Goal: Task Accomplishment & Management: Use online tool/utility

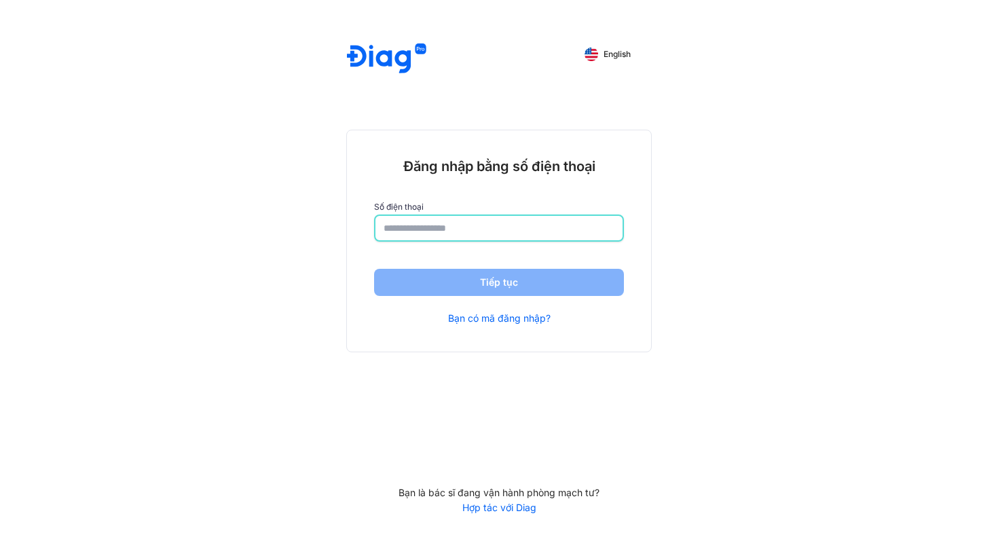
click at [390, 234] on input "number" at bounding box center [498, 228] width 231 height 24
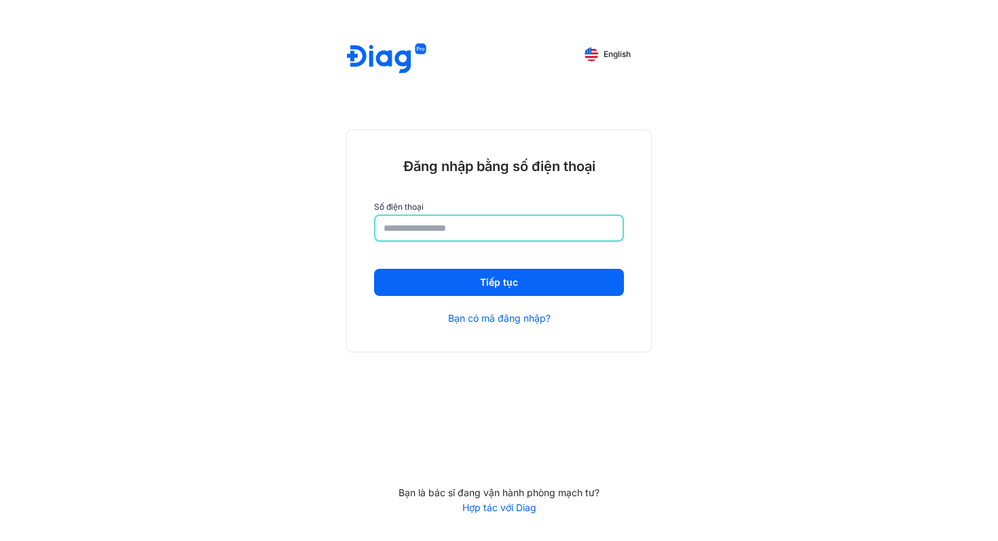
type input "**********"
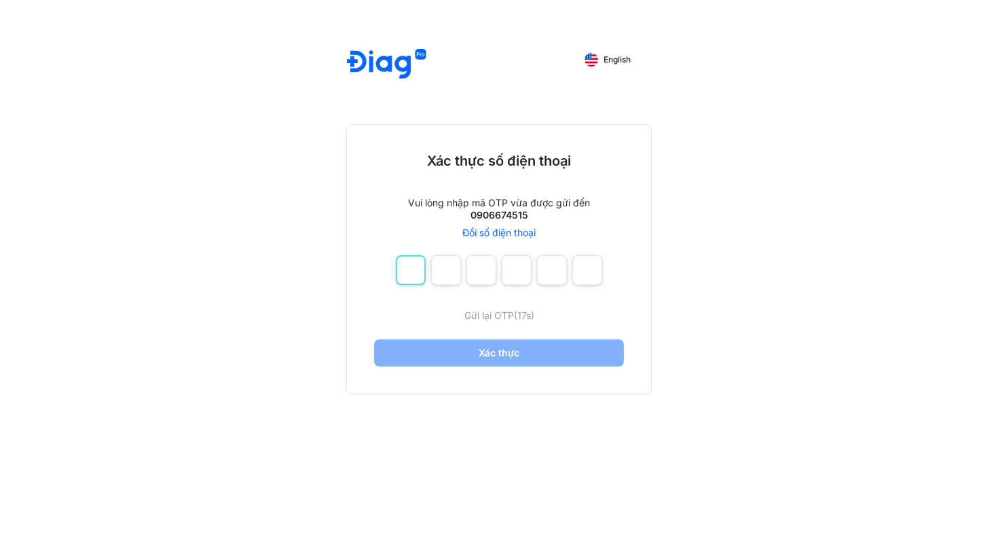
click at [419, 267] on input "number" at bounding box center [411, 270] width 30 height 30
type input "*"
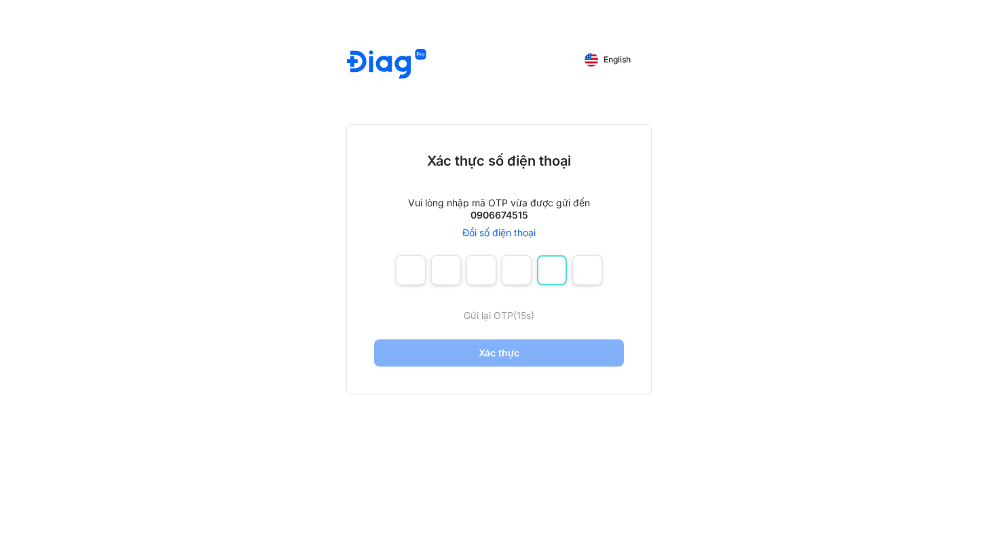
type input "*"
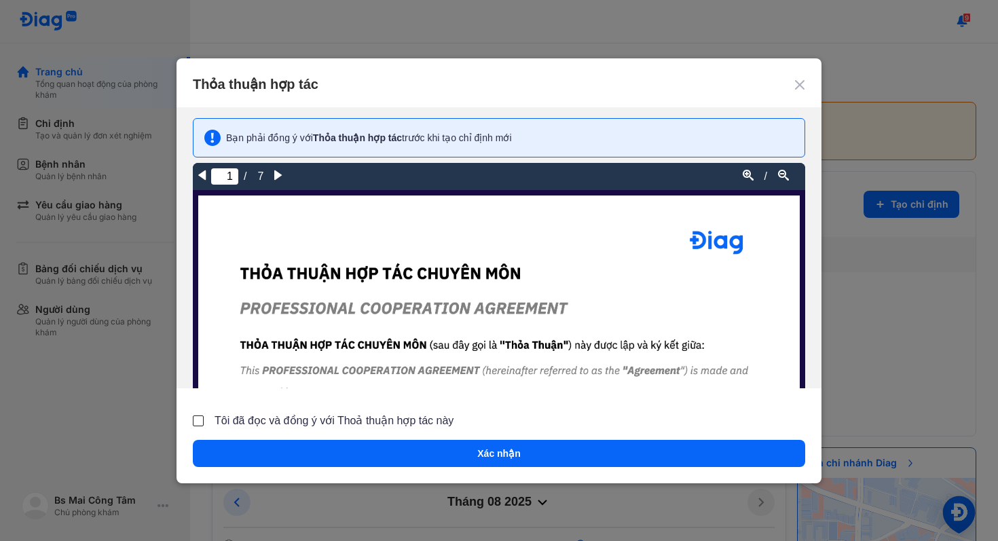
click at [350, 421] on span "Tôi đã đọc và đồng ý với Thoả thuận hợp tác này" at bounding box center [333, 421] width 239 height 16
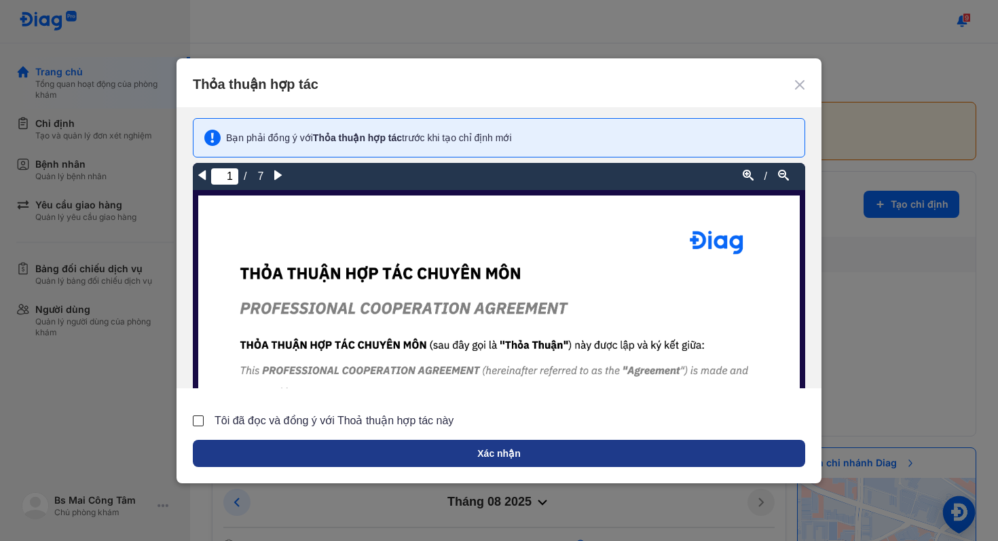
click at [365, 443] on button "Xác nhận" at bounding box center [499, 453] width 612 height 27
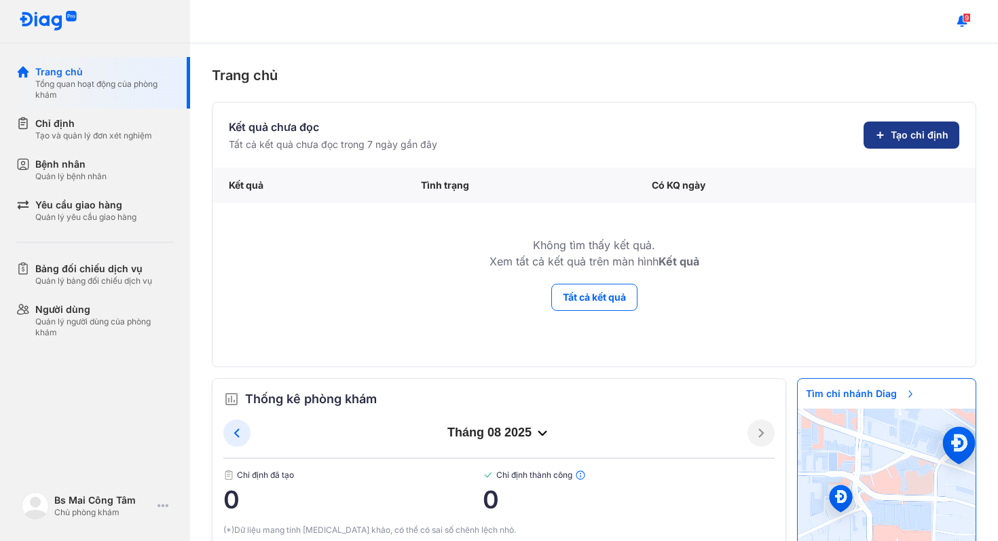
click at [887, 143] on button "Tạo chỉ định" at bounding box center [911, 134] width 96 height 27
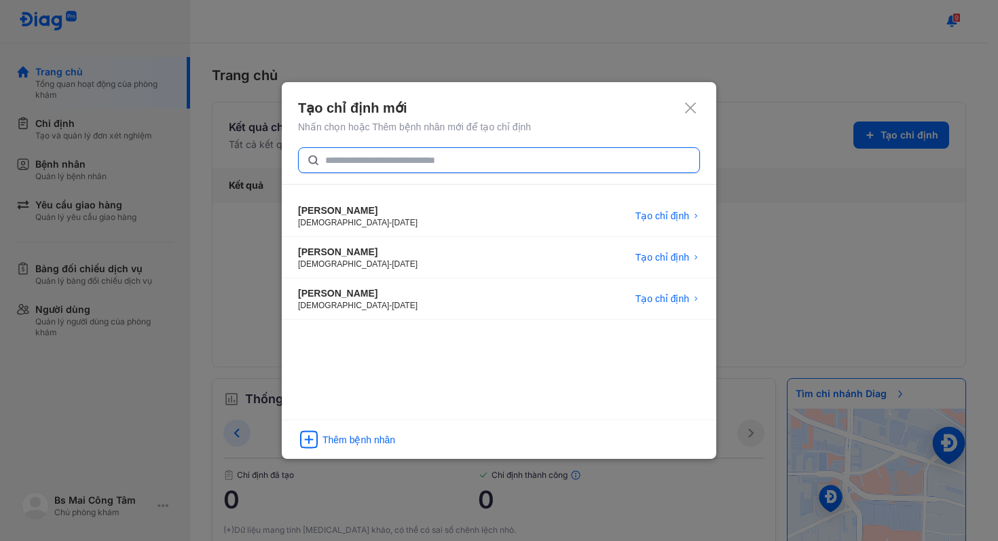
click at [612, 154] on input "text" at bounding box center [508, 160] width 366 height 24
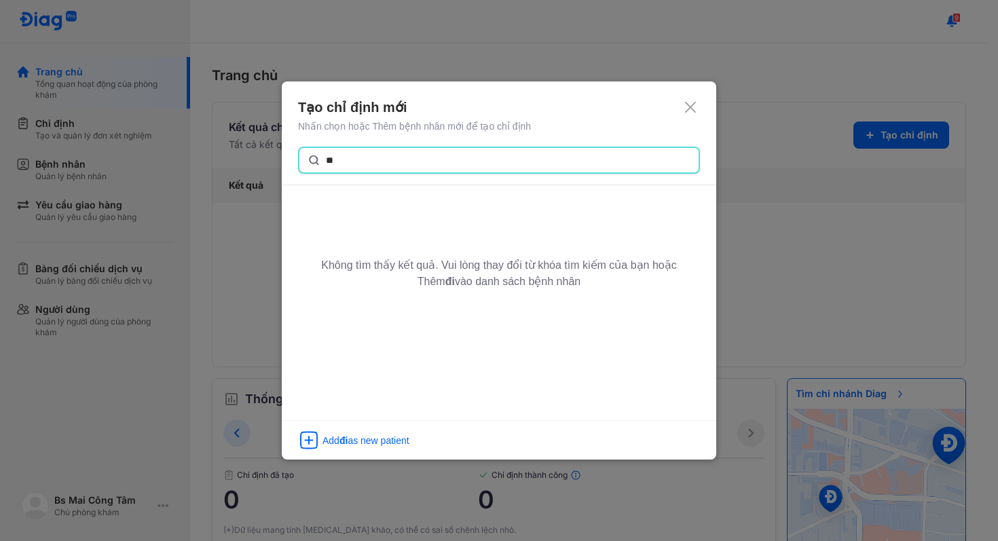
type input "*"
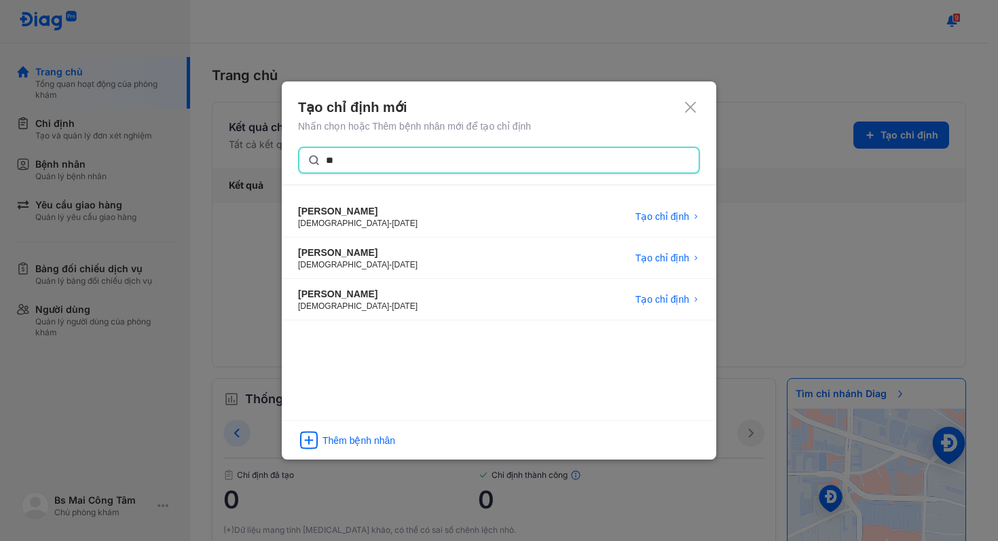
type input "*"
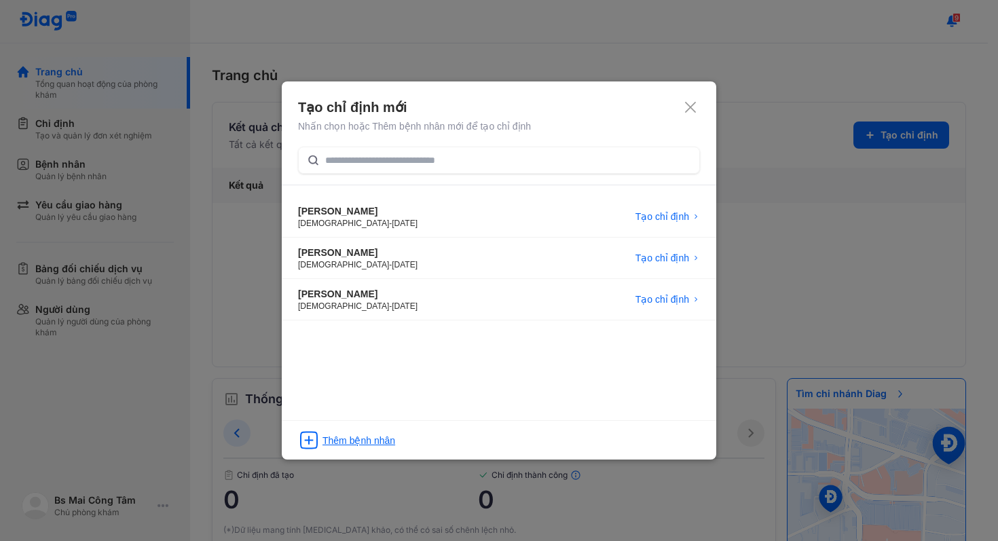
click at [343, 444] on div "Thêm bệnh nhân" at bounding box center [358, 441] width 73 height 14
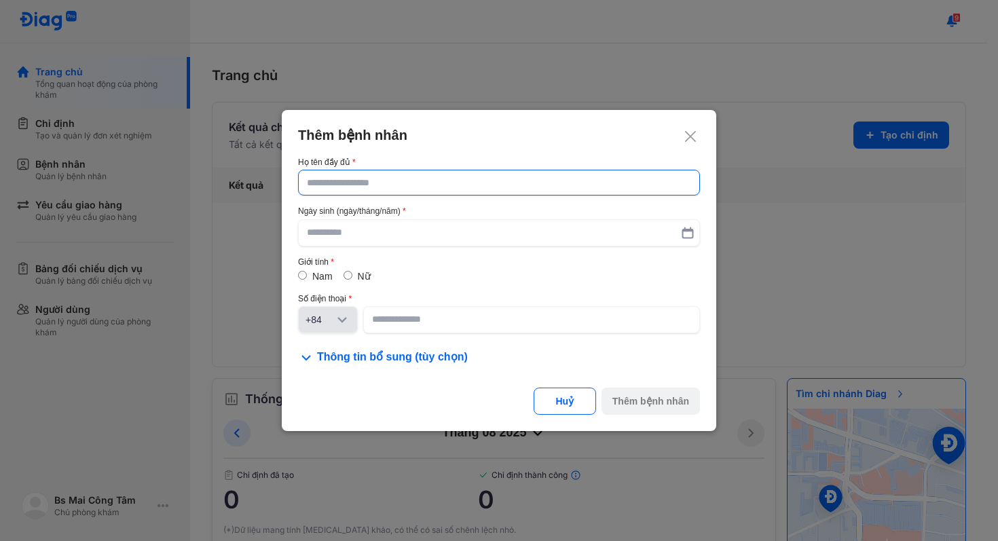
click at [403, 183] on input "text" at bounding box center [499, 182] width 384 height 24
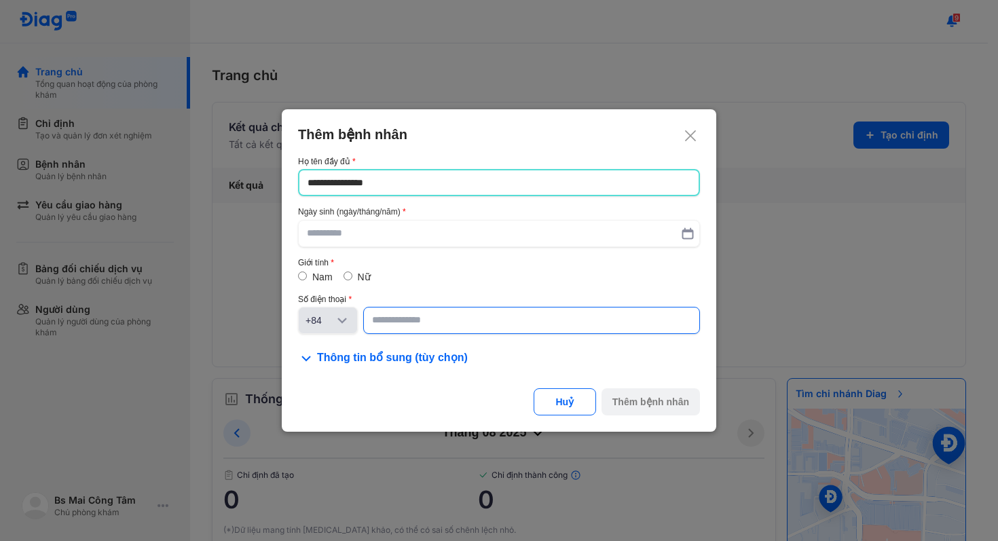
type input "**********"
click at [398, 320] on input at bounding box center [531, 321] width 319 height 24
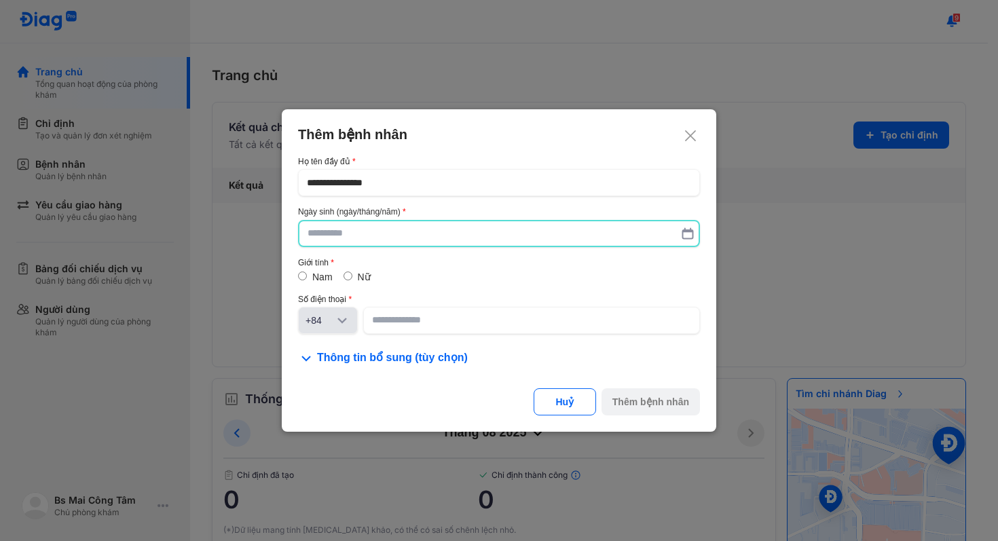
click at [409, 233] on input "text" at bounding box center [498, 233] width 383 height 24
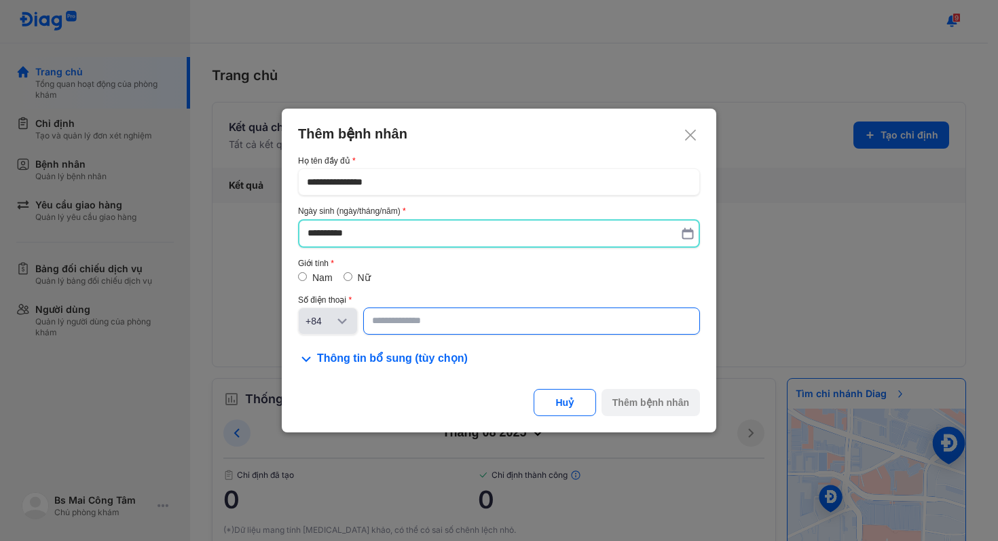
click at [409, 319] on input at bounding box center [531, 321] width 319 height 24
click at [552, 224] on input "**********" at bounding box center [499, 233] width 384 height 24
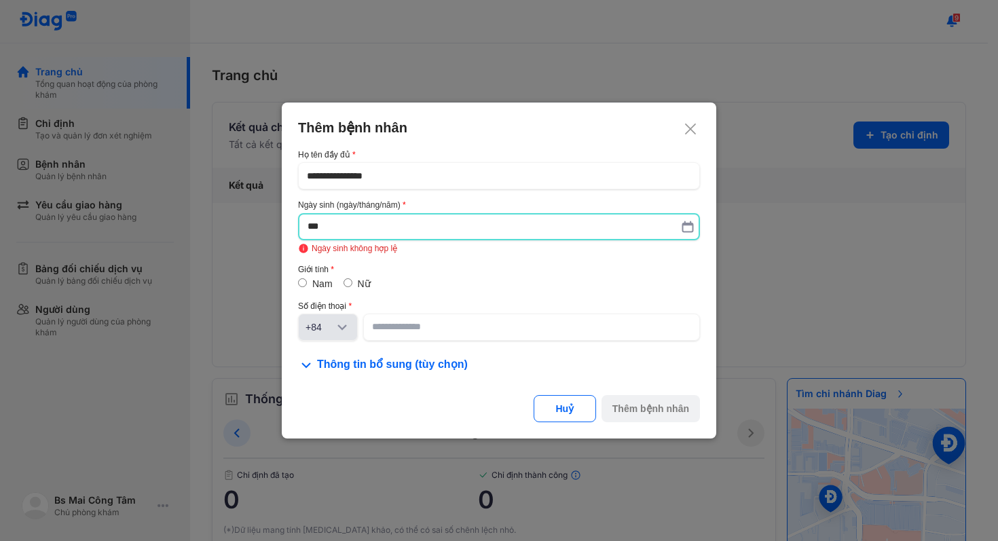
type input "*"
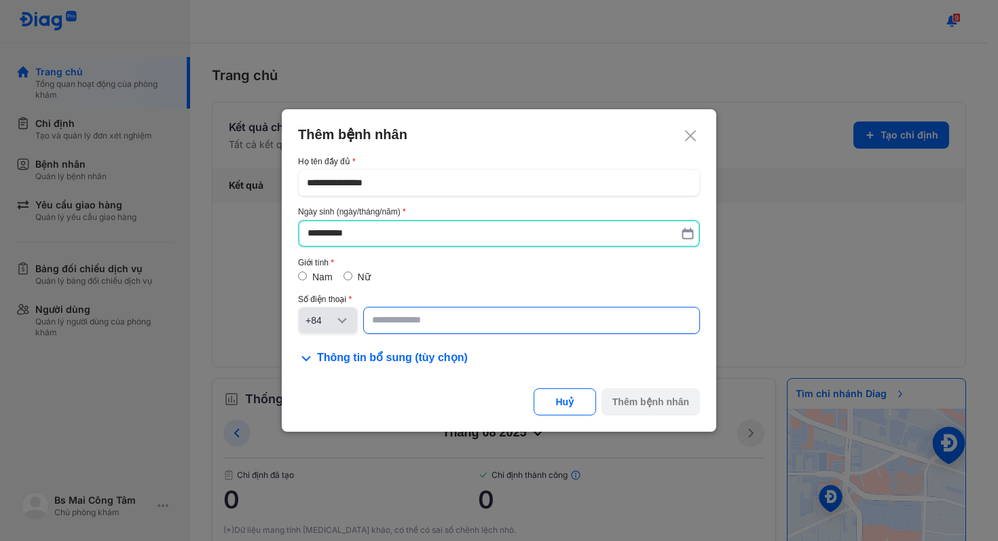
type input "**********"
click at [528, 318] on input at bounding box center [531, 321] width 319 height 24
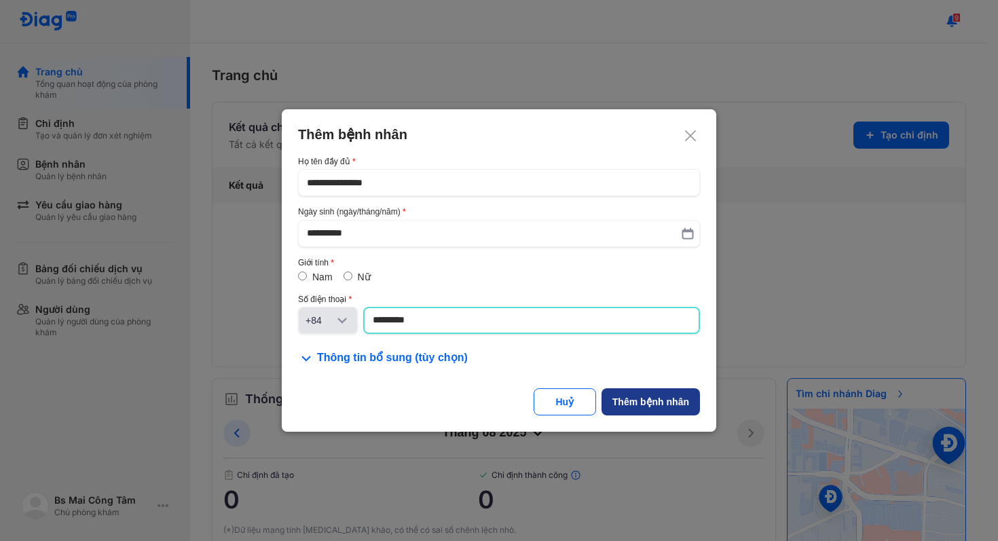
type input "*********"
click at [643, 396] on div "Thêm bệnh nhân" at bounding box center [650, 402] width 77 height 14
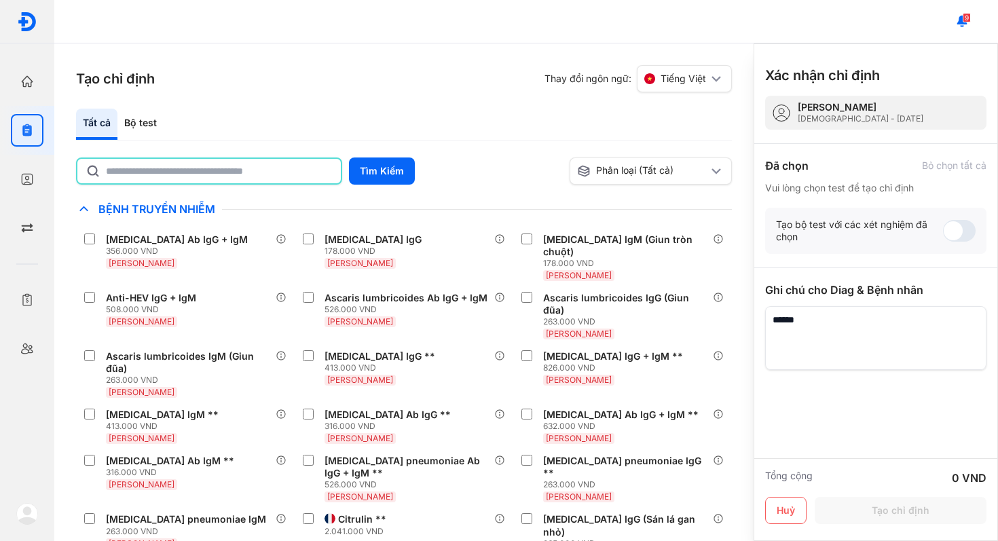
click at [236, 176] on input "text" at bounding box center [219, 171] width 227 height 24
type input "*"
type input "*****"
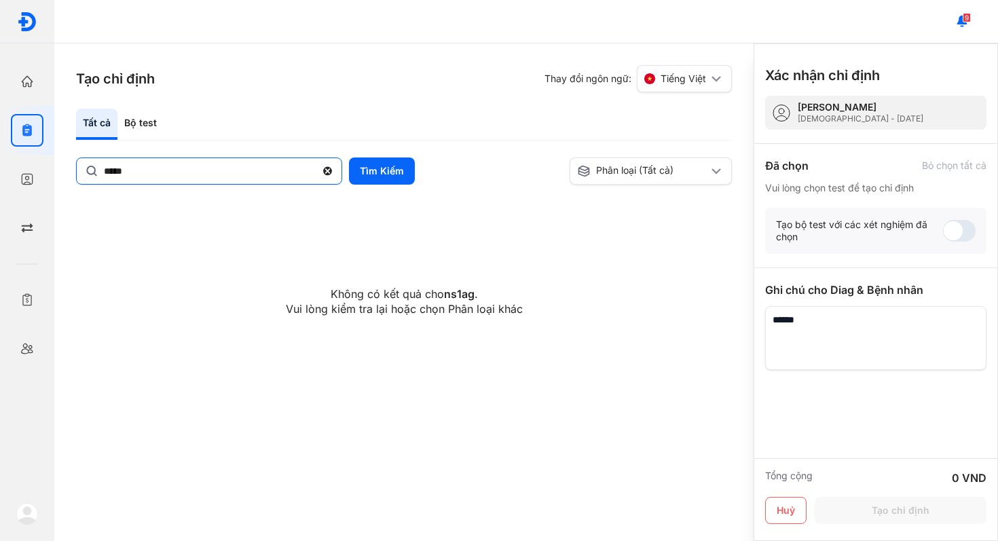
click at [325, 173] on use at bounding box center [327, 171] width 9 height 9
click at [316, 173] on input "*****" at bounding box center [210, 170] width 212 height 24
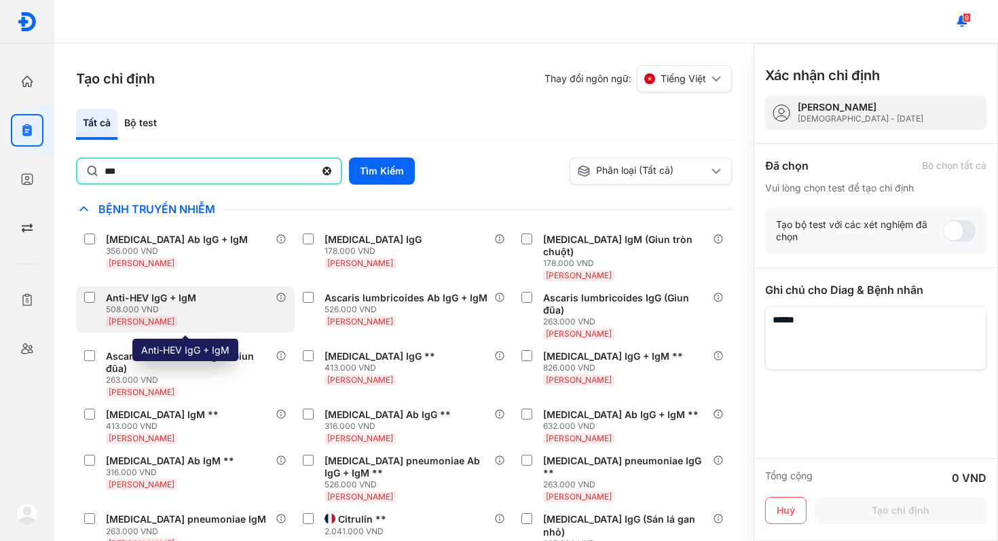
type input "***"
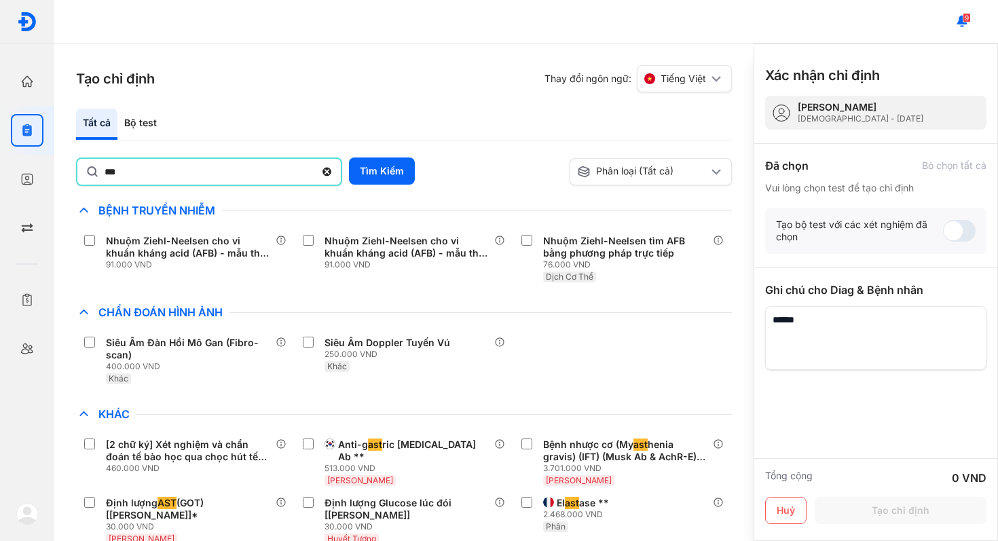
click at [331, 166] on icon at bounding box center [327, 172] width 12 height 14
click at [315, 166] on input "***" at bounding box center [210, 171] width 210 height 24
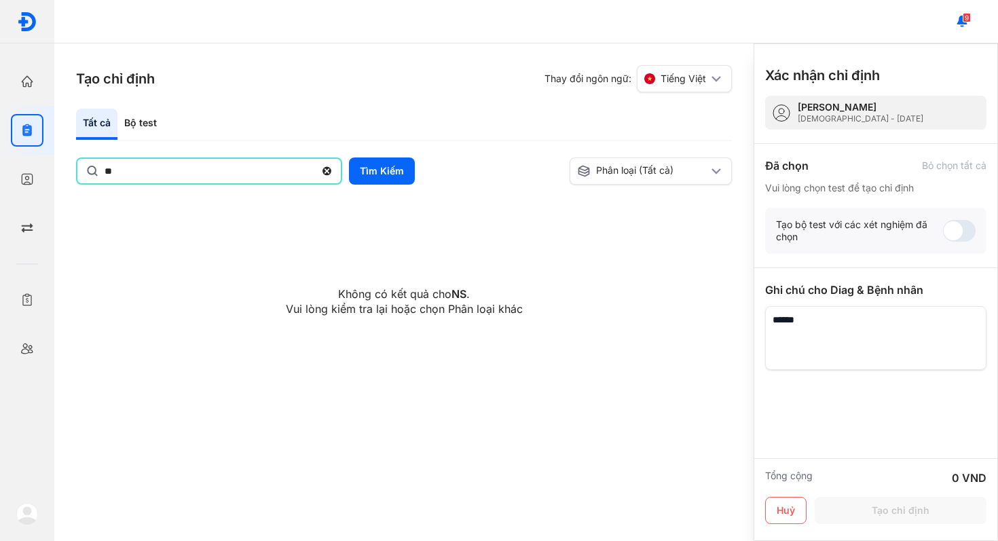
type input "*"
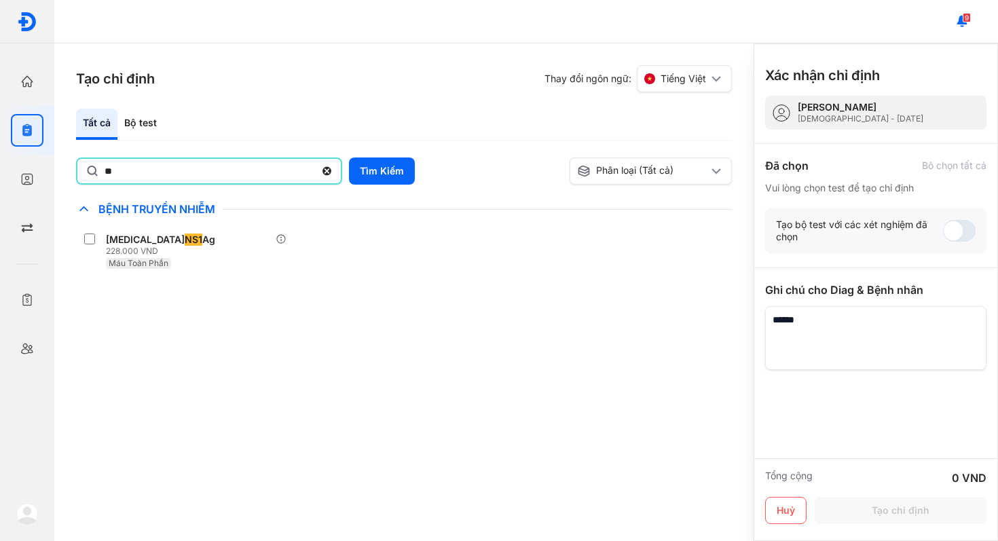
type input "*"
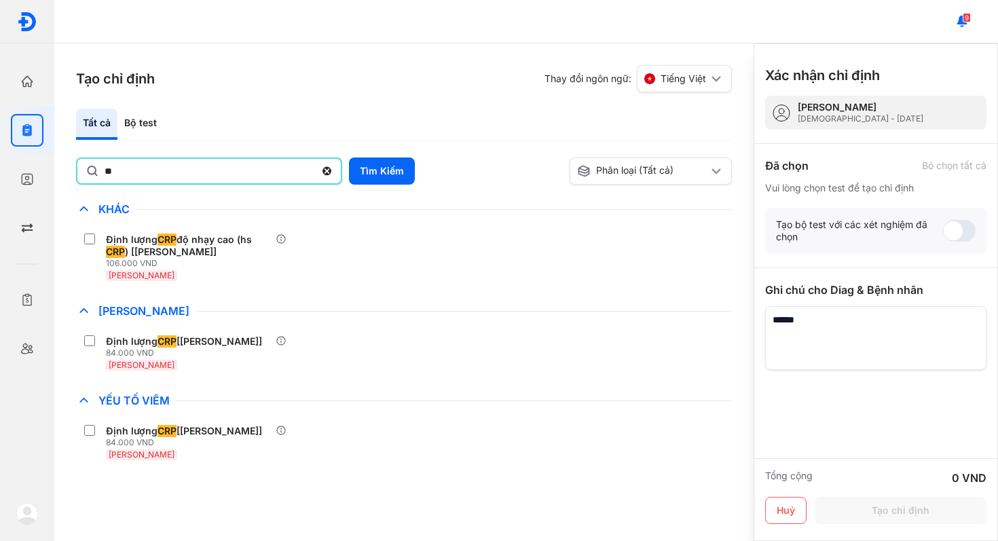
type input "*"
type input "***"
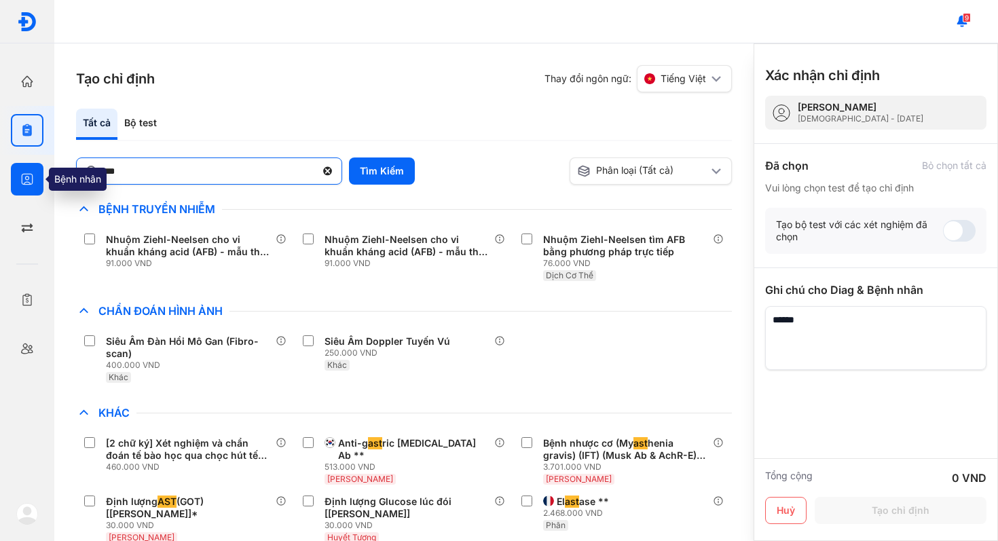
click at [35, 174] on div at bounding box center [27, 179] width 33 height 33
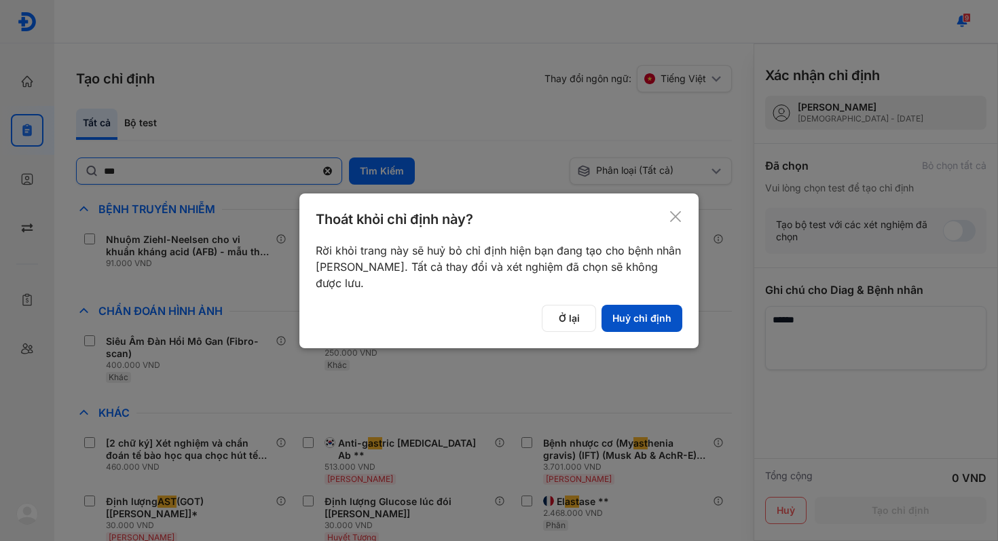
click at [643, 316] on button "Huỷ chỉ định" at bounding box center [641, 318] width 81 height 27
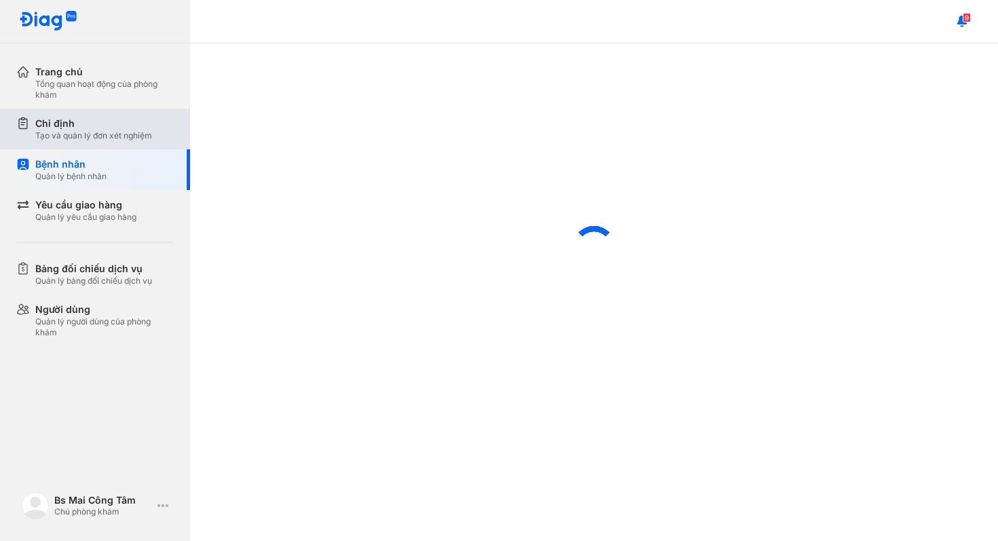
click at [82, 140] on div "Tạo và quản lý đơn xét nghiệm" at bounding box center [93, 135] width 117 height 11
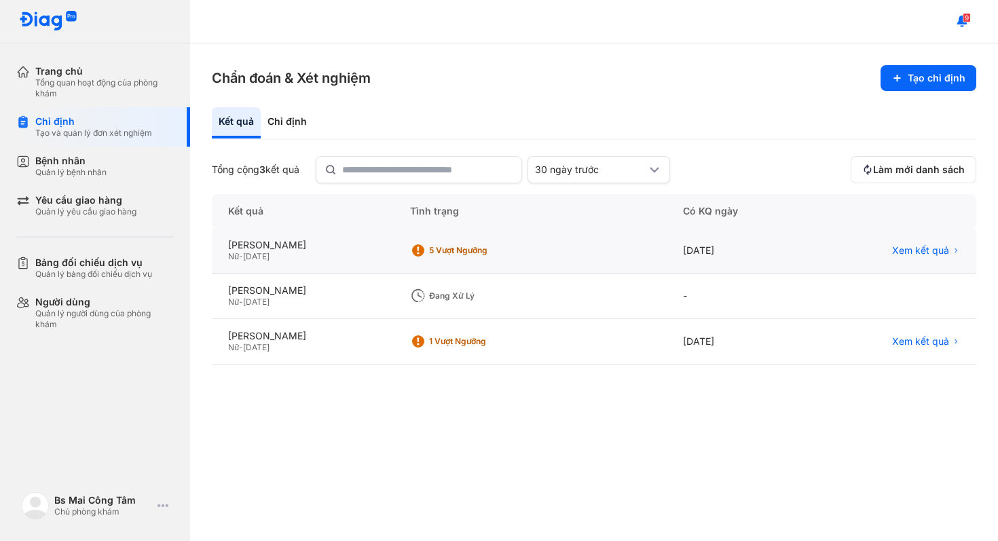
click at [377, 259] on div "Nữ - 06/11/2002" at bounding box center [302, 256] width 149 height 11
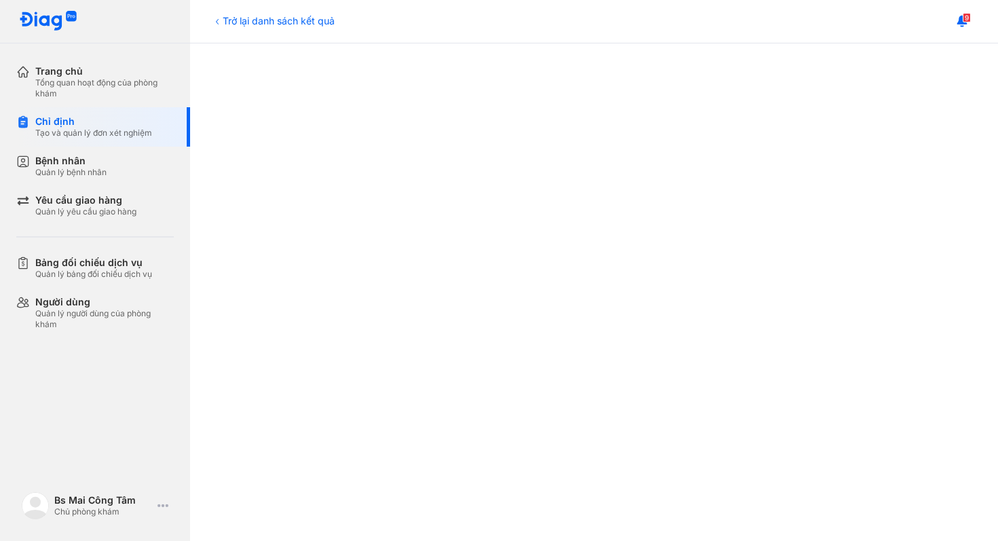
scroll to position [192, 0]
click at [126, 173] on div "Bệnh nhân Quản lý bệnh nhân" at bounding box center [104, 166] width 138 height 23
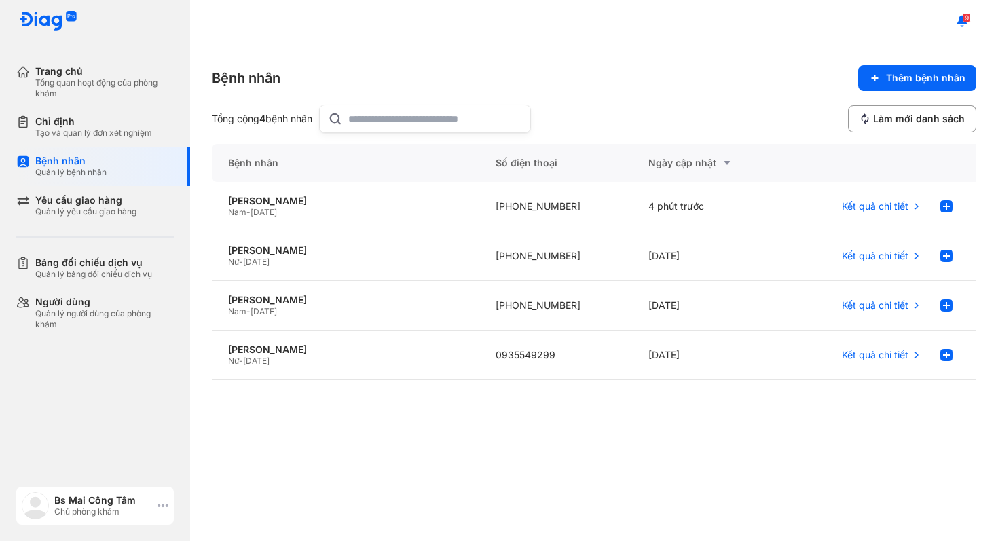
click at [126, 508] on div "Chủ phòng khám" at bounding box center [103, 511] width 98 height 11
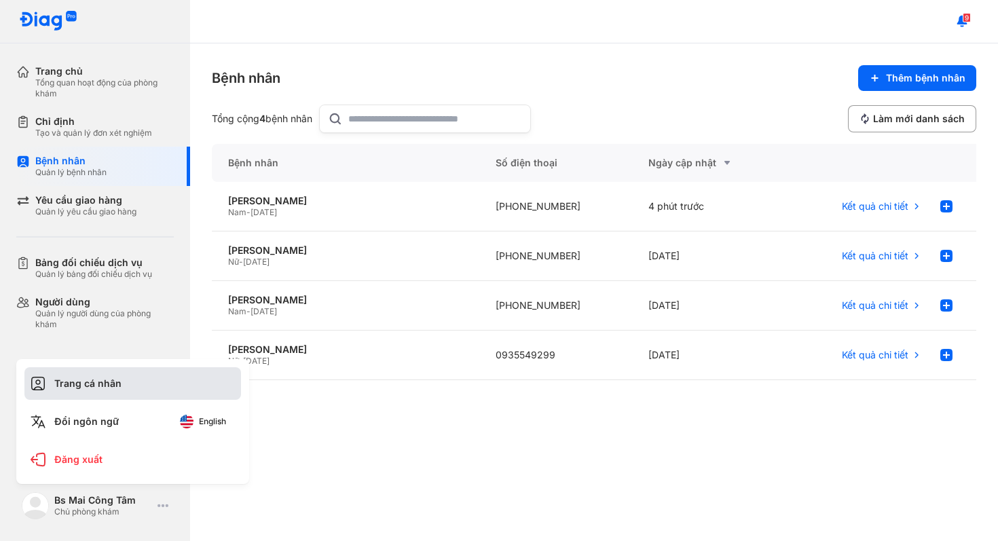
click at [155, 396] on div "Trang cá nhân" at bounding box center [132, 383] width 217 height 33
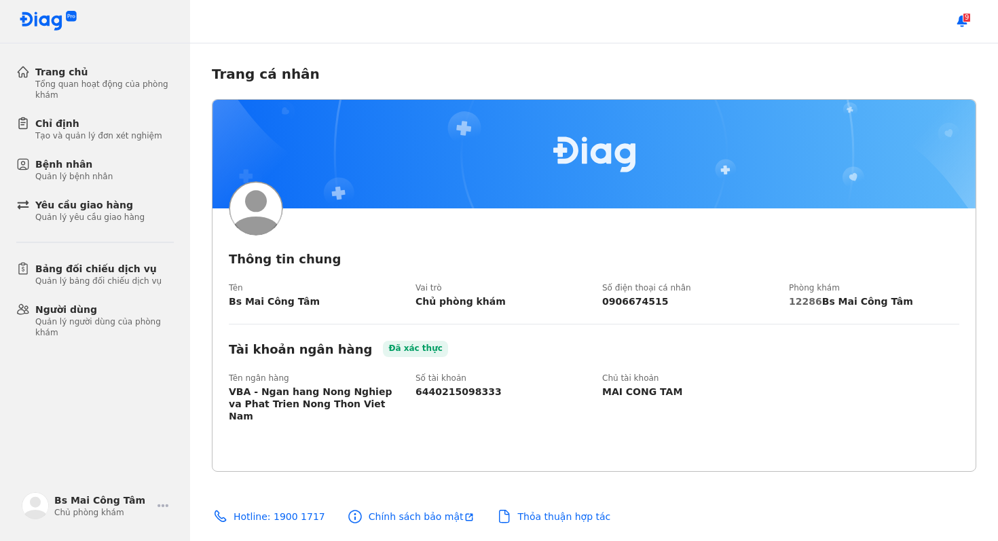
scroll to position [5, 0]
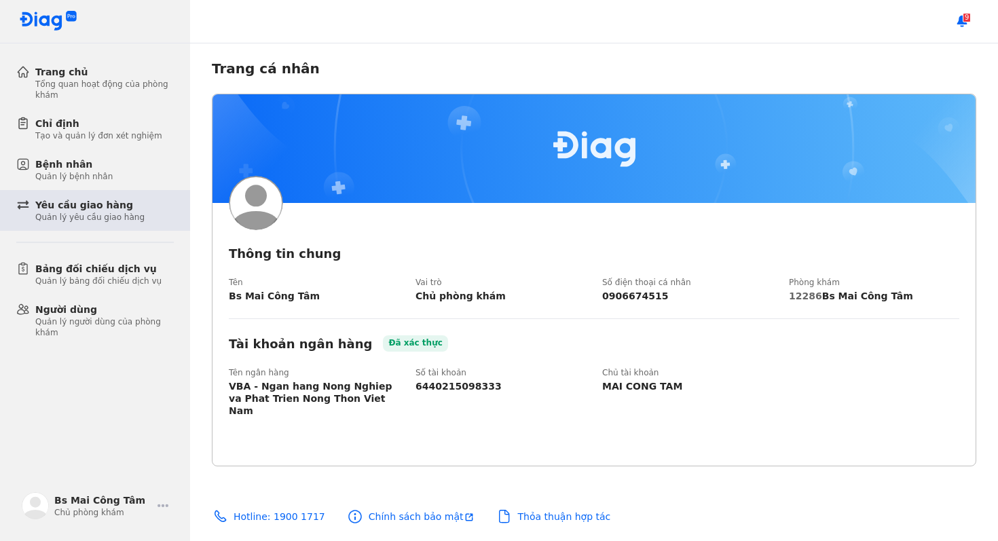
click at [136, 196] on div "Yêu cầu giao hàng Quản lý yêu cầu giao hàng" at bounding box center [103, 210] width 174 height 41
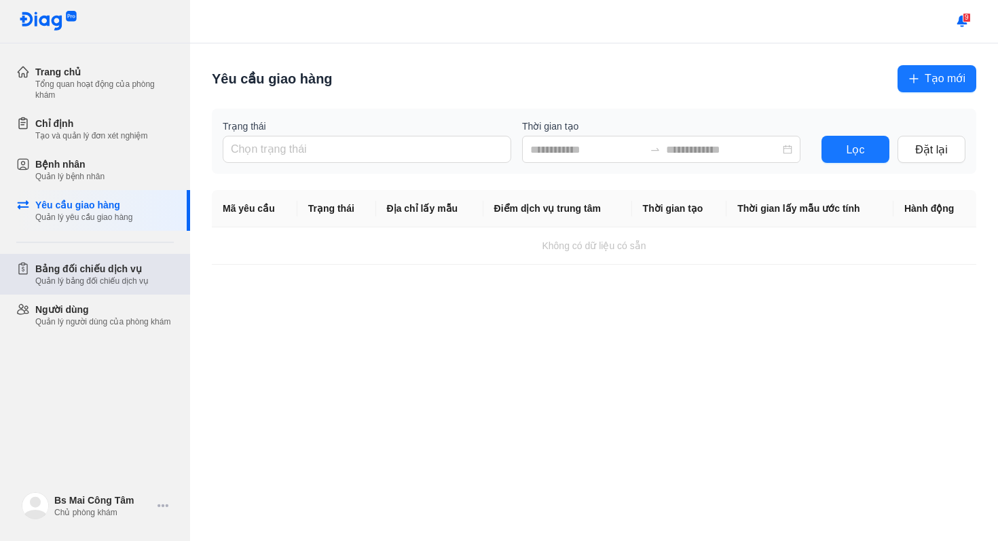
click at [129, 276] on div "Quản lý bảng đối chiếu dịch vụ" at bounding box center [91, 281] width 113 height 11
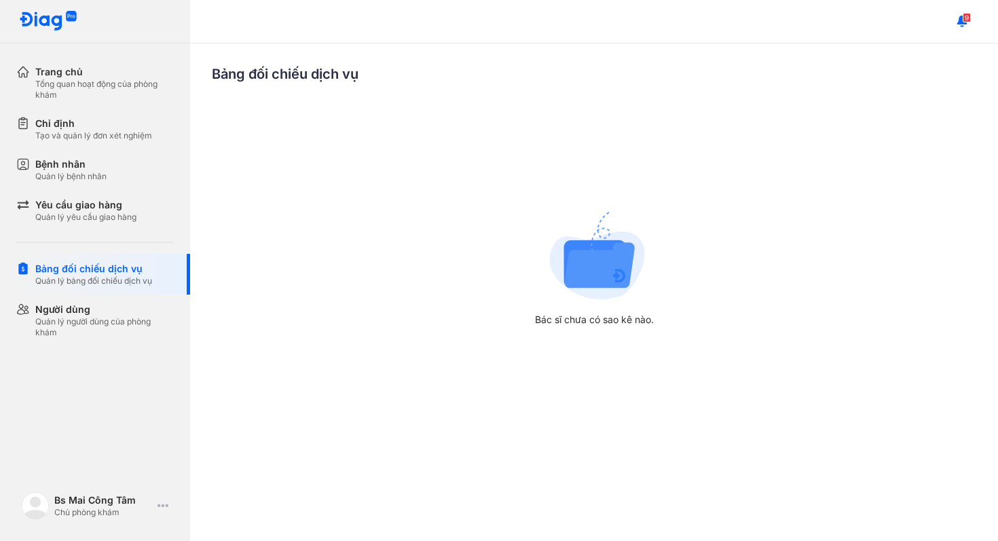
click at [609, 254] on img at bounding box center [597, 255] width 96 height 95
click at [102, 92] on div "Tổng quan hoạt động của phòng khám" at bounding box center [104, 90] width 138 height 22
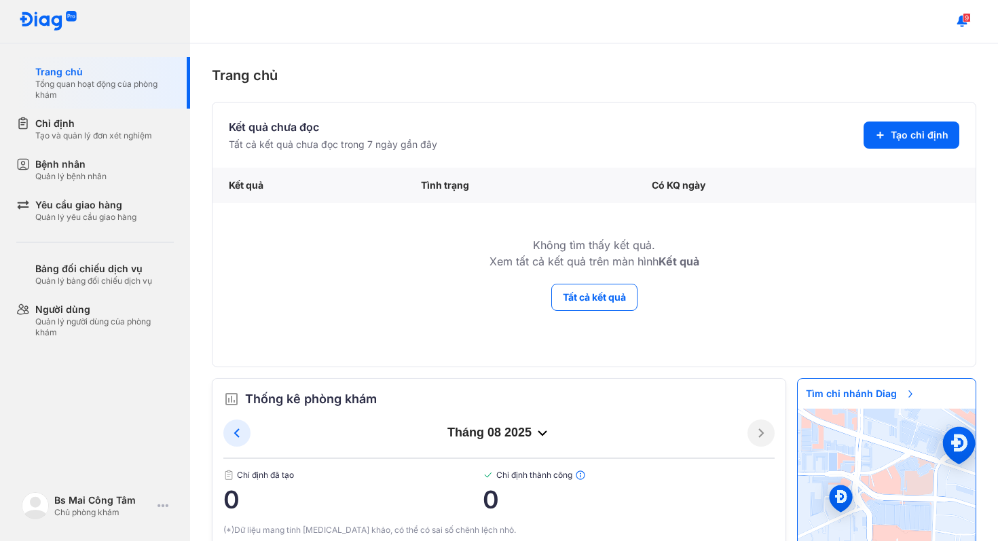
scroll to position [29, 0]
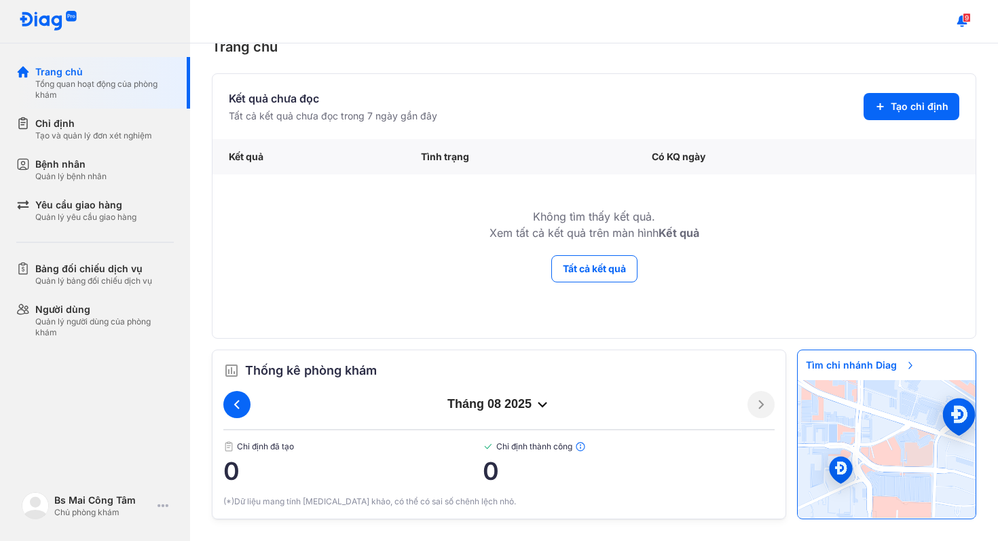
click at [248, 399] on button at bounding box center [236, 404] width 27 height 27
click at [248, 400] on button at bounding box center [236, 404] width 27 height 27
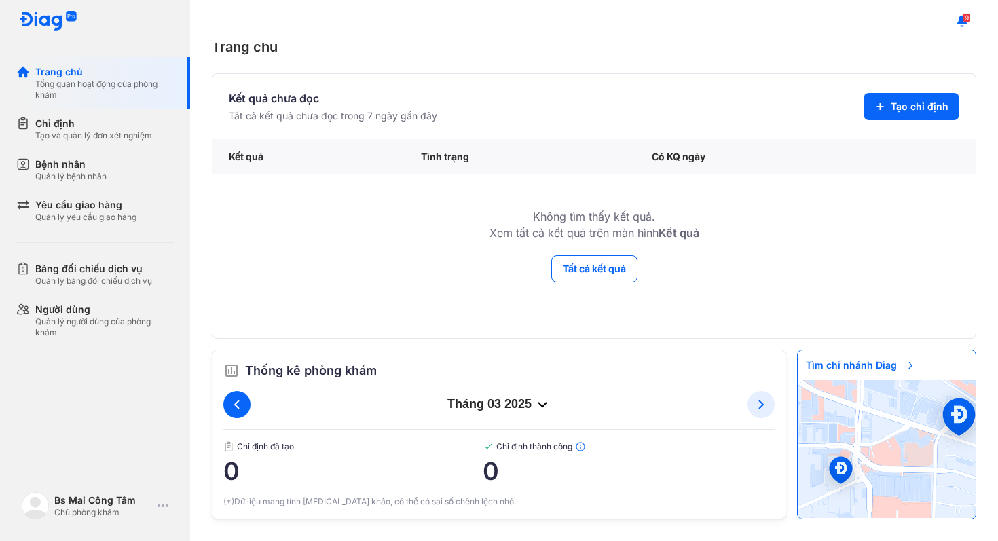
click at [248, 400] on button at bounding box center [236, 404] width 27 height 27
click at [248, 401] on button at bounding box center [236, 404] width 27 height 27
click at [764, 413] on button at bounding box center [760, 404] width 27 height 27
click at [495, 468] on span "2" at bounding box center [629, 470] width 292 height 27
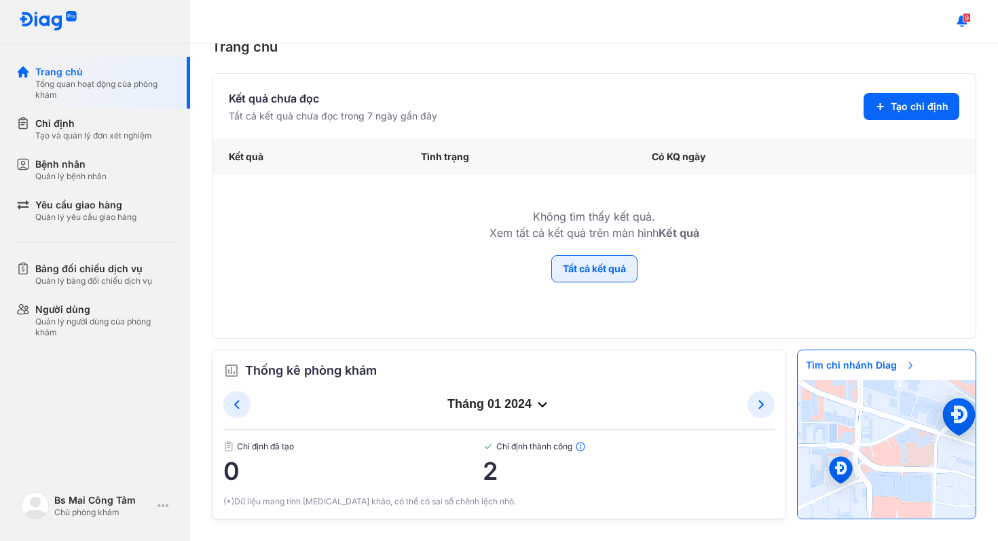
click at [590, 273] on button "Tất cả kết quả" at bounding box center [594, 268] width 86 height 27
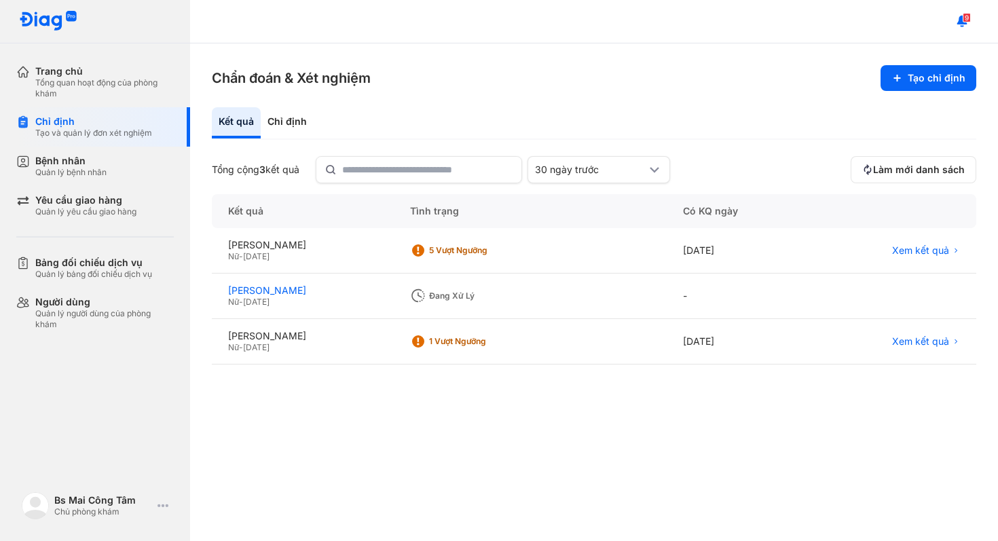
click at [377, 292] on div "[PERSON_NAME]" at bounding box center [302, 290] width 149 height 12
click at [352, 333] on div "[PERSON_NAME]" at bounding box center [302, 336] width 149 height 12
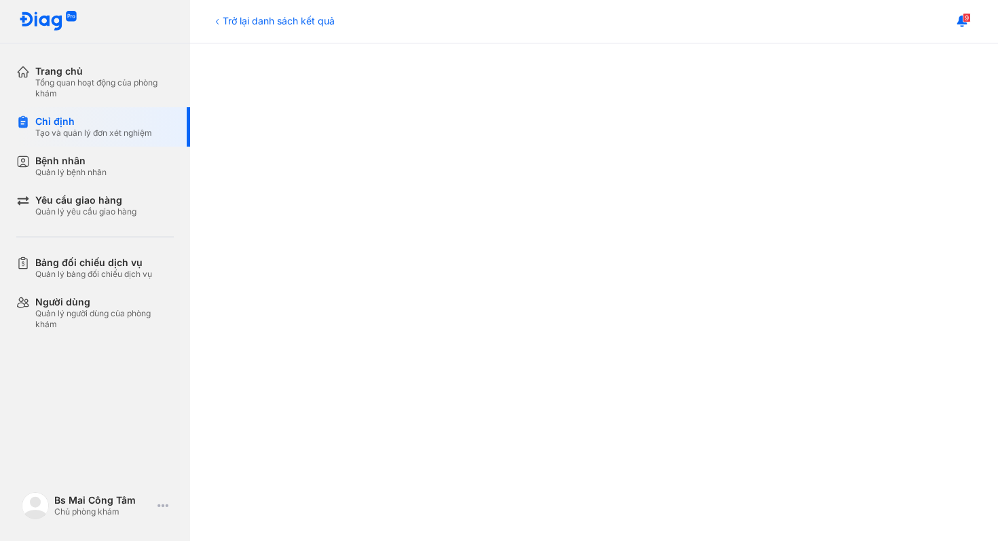
scroll to position [428, 0]
click at [148, 86] on div "Tổng quan hoạt động của phòng khám" at bounding box center [104, 88] width 138 height 22
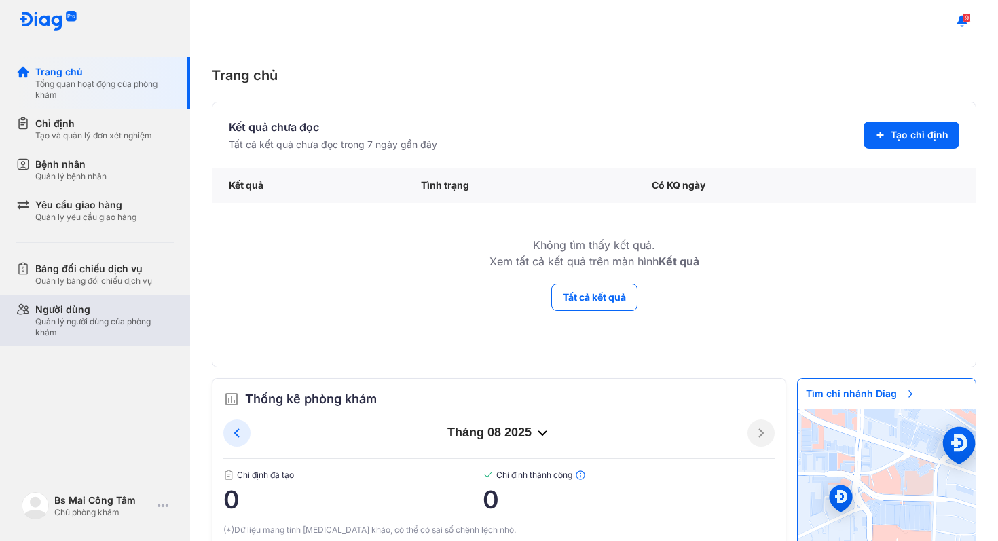
click at [119, 320] on div "Quản lý người dùng của phòng khám" at bounding box center [104, 327] width 138 height 22
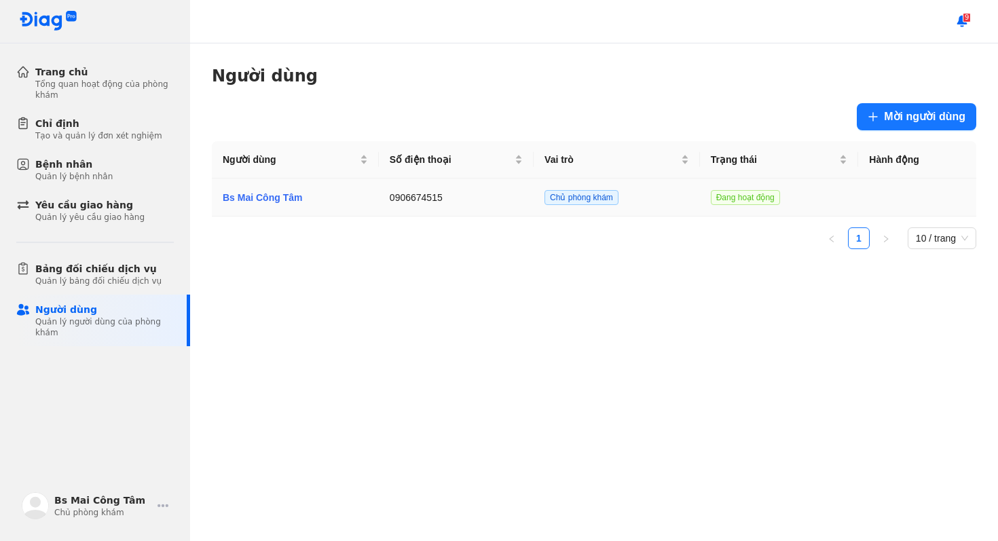
click at [533, 206] on td "0906674515" at bounding box center [616, 198] width 166 height 38
click at [328, 200] on div "Bs Mai Công Tâm" at bounding box center [295, 197] width 145 height 15
click at [138, 169] on div "Bệnh nhân Quản lý bệnh nhân" at bounding box center [104, 169] width 138 height 24
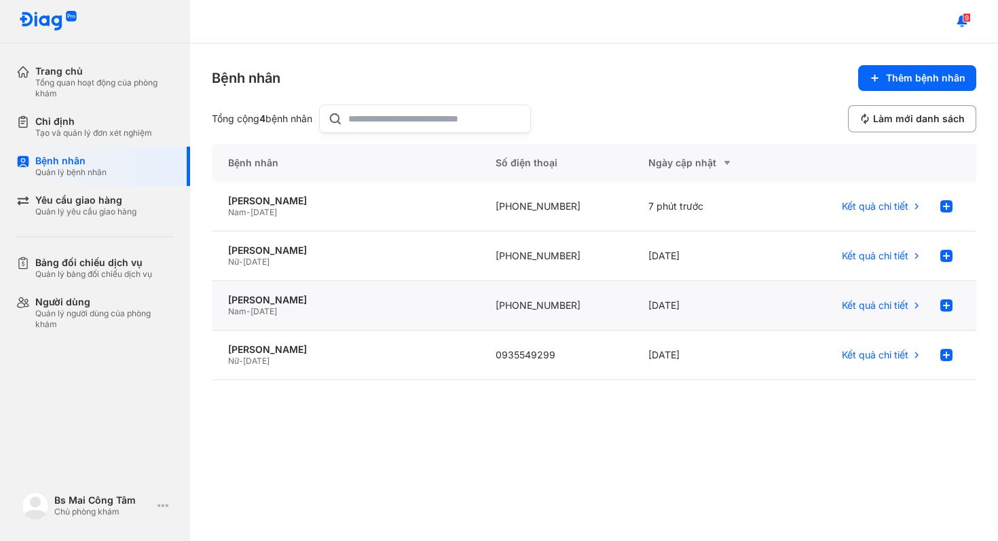
click at [341, 314] on div "Nam - 06/06/1970" at bounding box center [345, 311] width 235 height 11
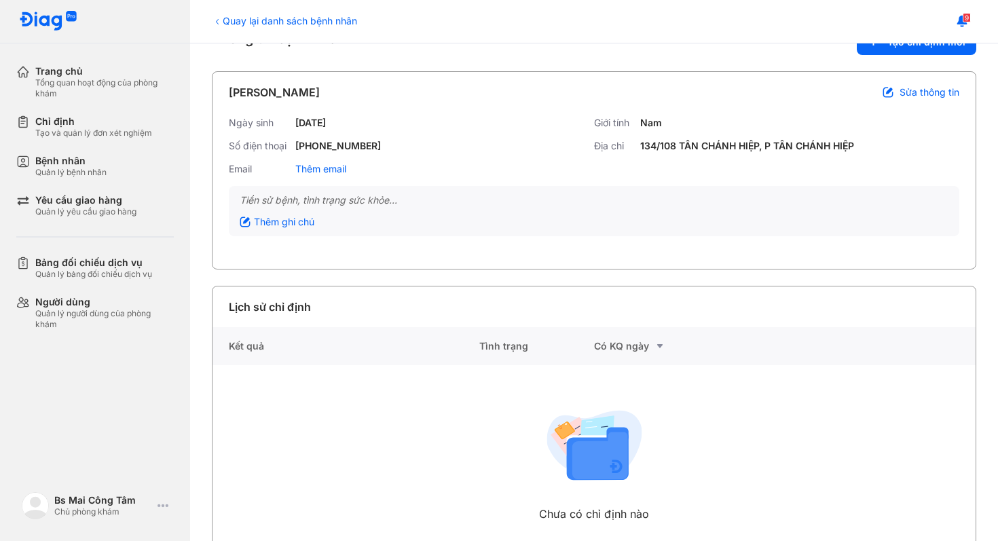
scroll to position [62, 0]
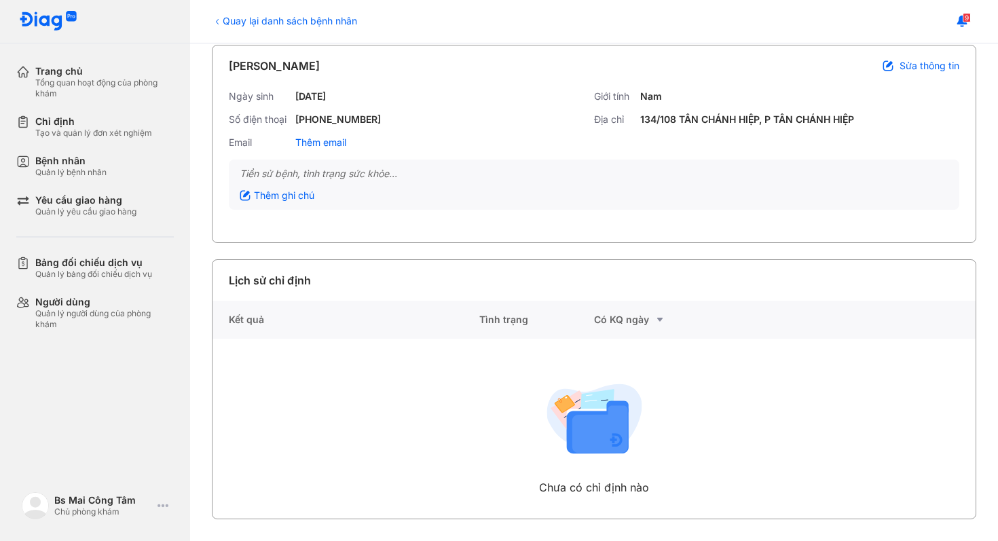
click at [561, 436] on use at bounding box center [593, 418] width 95 height 70
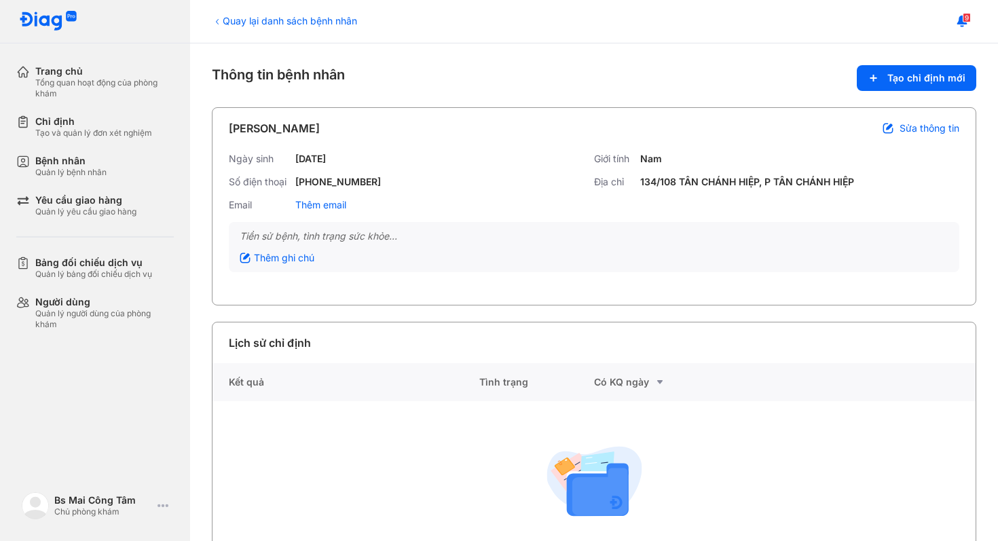
click at [279, 333] on div "Lịch sử chỉ định" at bounding box center [593, 342] width 763 height 41
drag, startPoint x: 257, startPoint y: 376, endPoint x: 195, endPoint y: 328, distance: 78.5
click at [198, 332] on div "Quay lại danh sách bệnh nhân Thông tin bệnh nhân Tạo chỉ định mới LƯU MẠNH HÙNG…" at bounding box center [594, 292] width 808 height 498
click at [126, 185] on div "Bệnh nhân Quản lý bệnh nhân" at bounding box center [103, 166] width 174 height 39
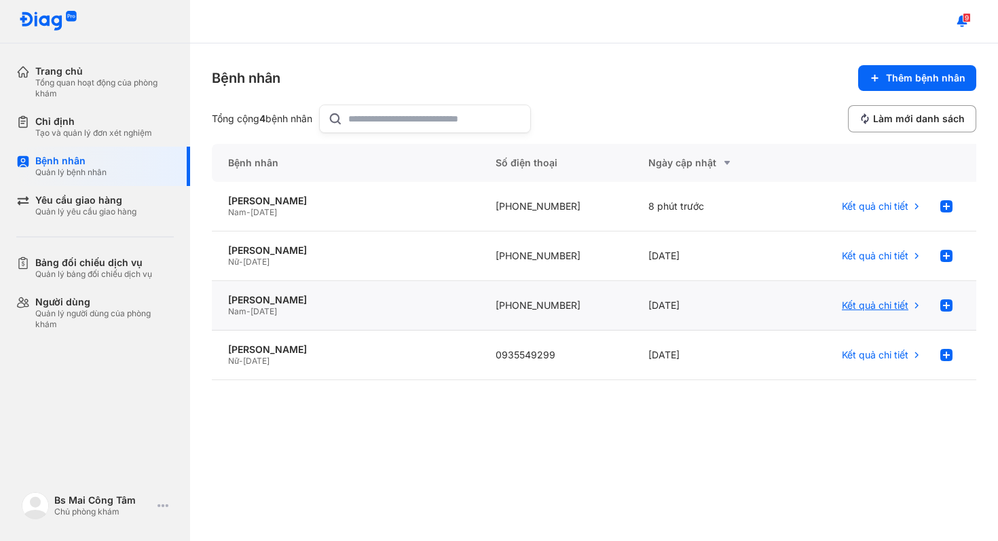
click at [886, 307] on span "Kết quả chi tiết" at bounding box center [875, 305] width 67 height 12
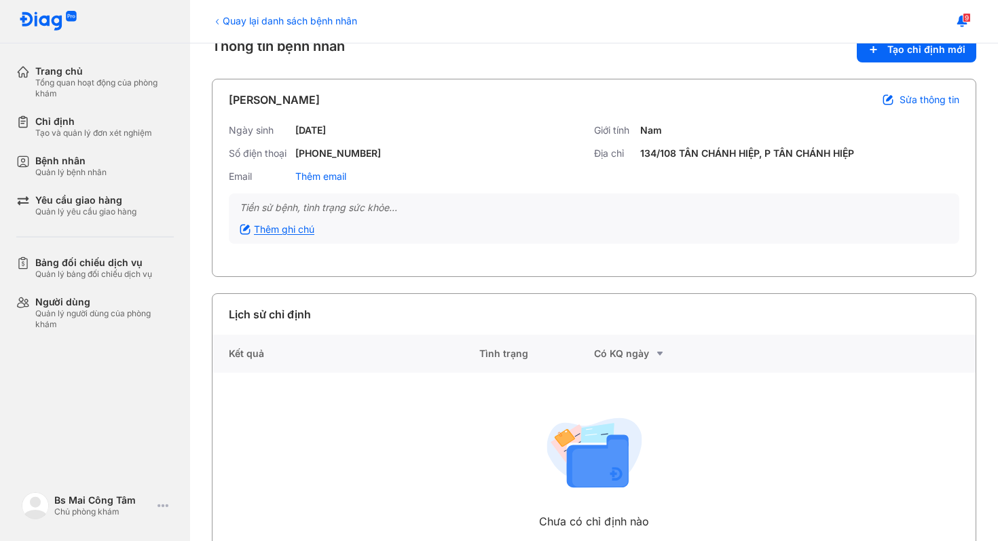
scroll to position [62, 0]
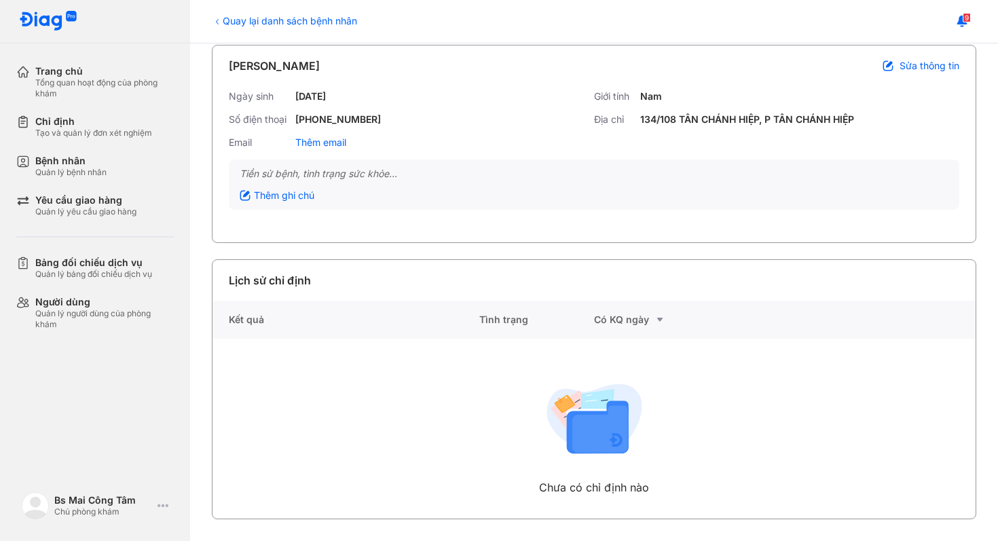
click at [571, 449] on use at bounding box center [593, 418] width 95 height 70
click at [624, 322] on div "Có KQ ngày" at bounding box center [651, 320] width 115 height 16
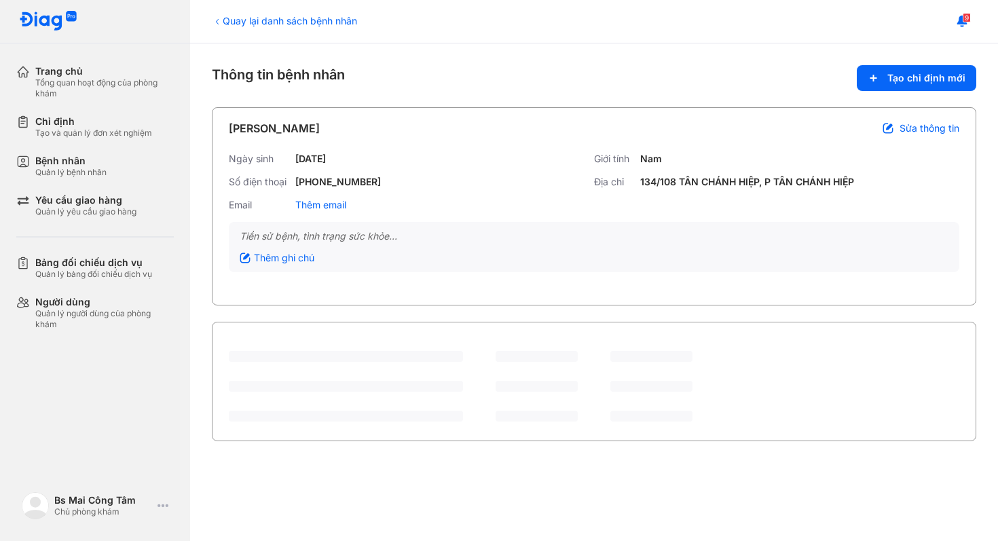
scroll to position [0, 0]
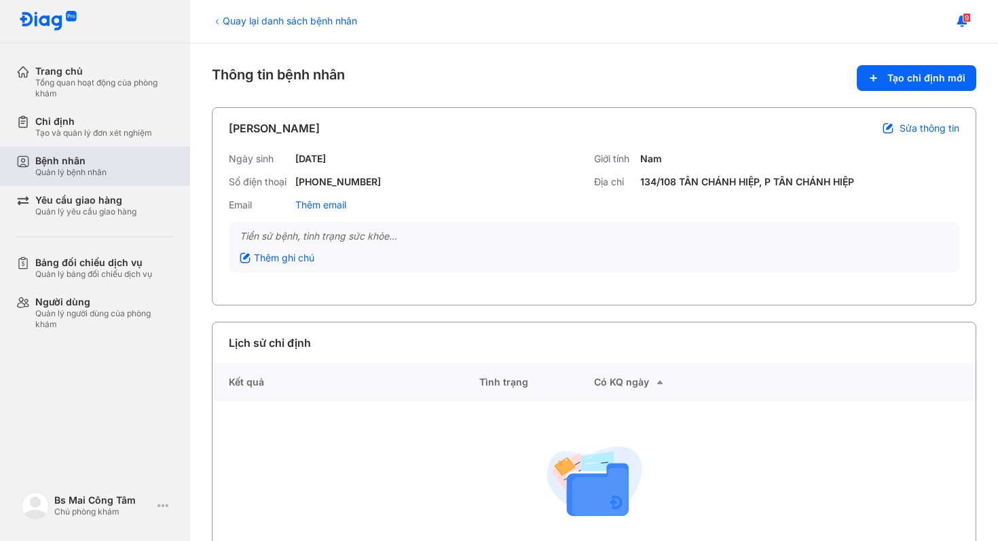
click at [149, 170] on div "Bệnh nhân Quản lý bệnh nhân" at bounding box center [104, 166] width 138 height 23
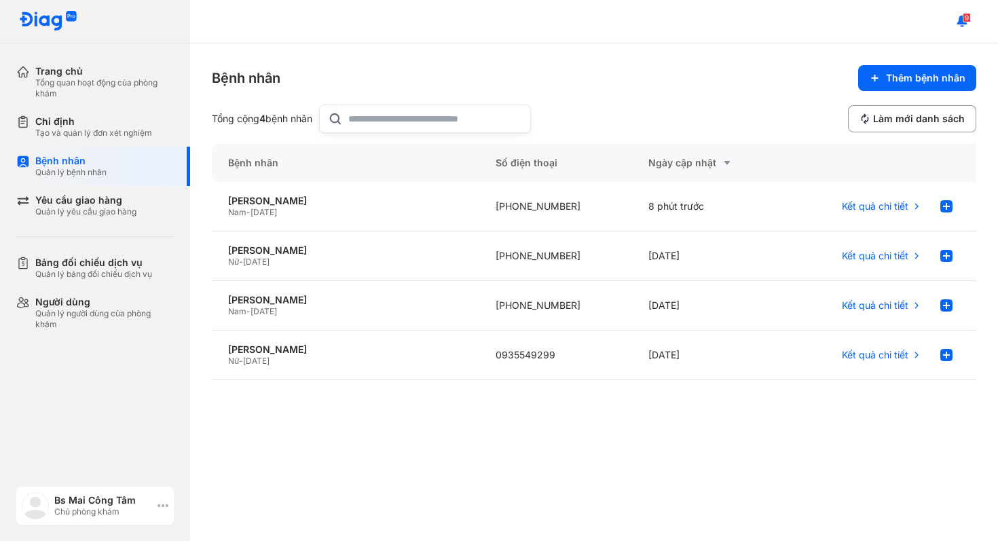
click at [166, 502] on icon at bounding box center [162, 505] width 11 height 11
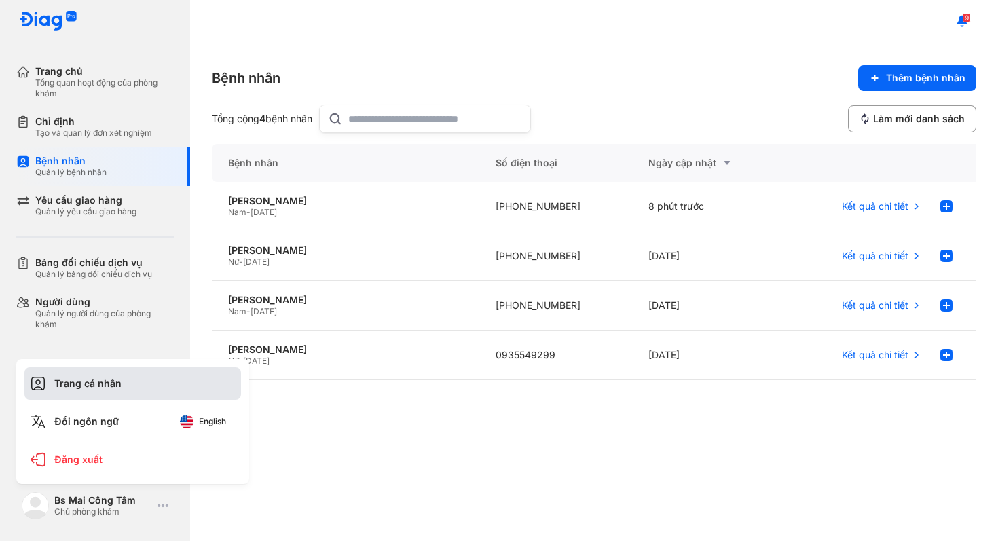
click at [148, 398] on div "Trang cá nhân" at bounding box center [132, 383] width 217 height 33
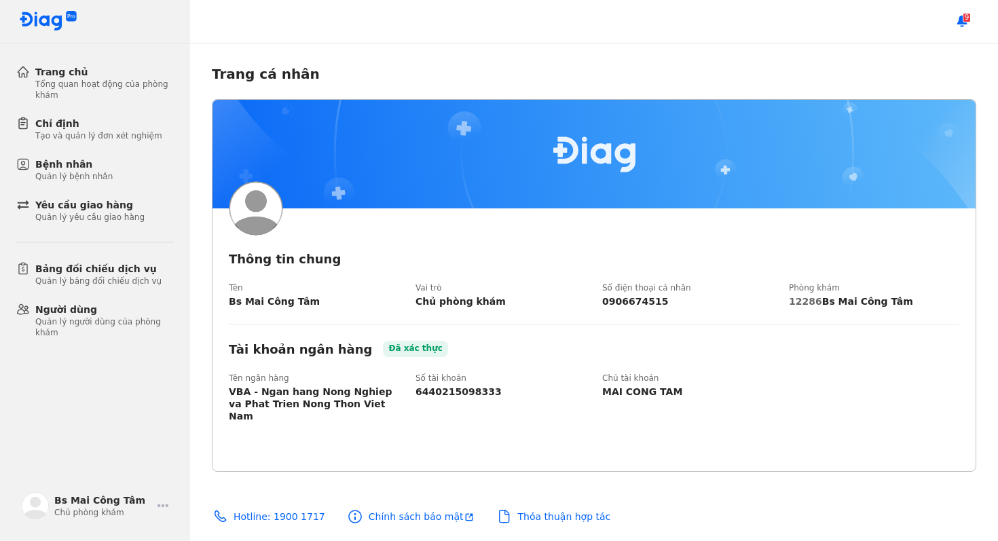
scroll to position [5, 0]
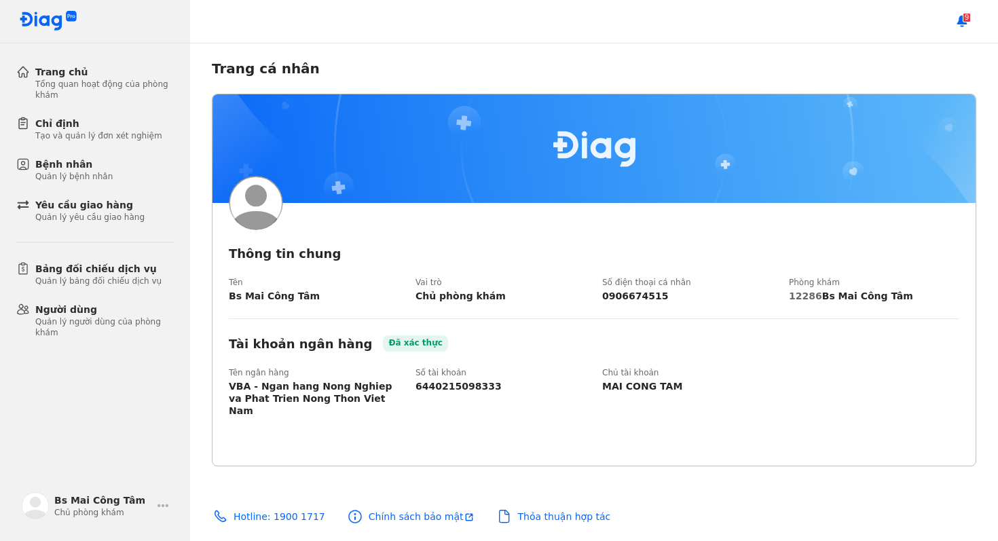
click at [518, 514] on div "Thỏa thuận hợp tác" at bounding box center [564, 516] width 93 height 12
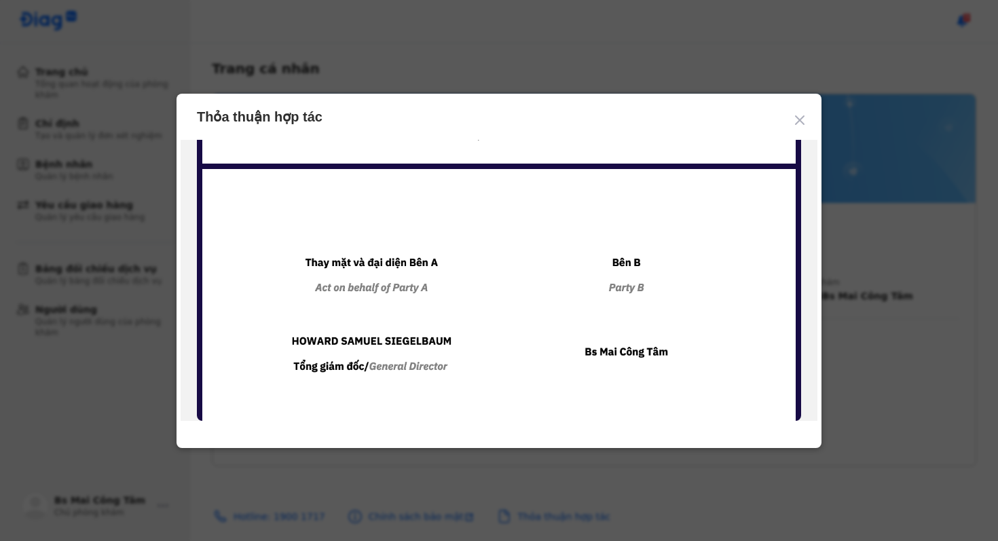
scroll to position [4459, 0]
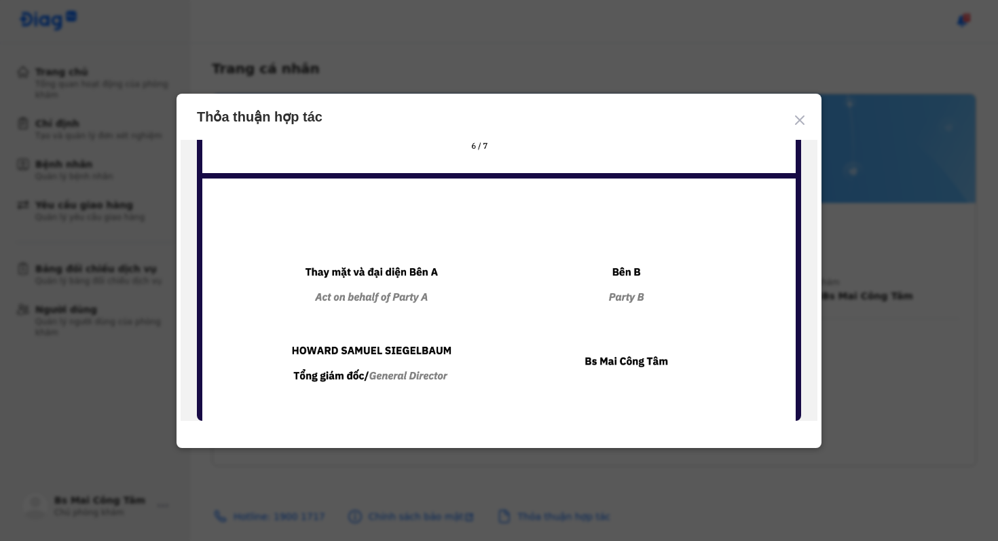
click at [800, 120] on use at bounding box center [799, 120] width 8 height 8
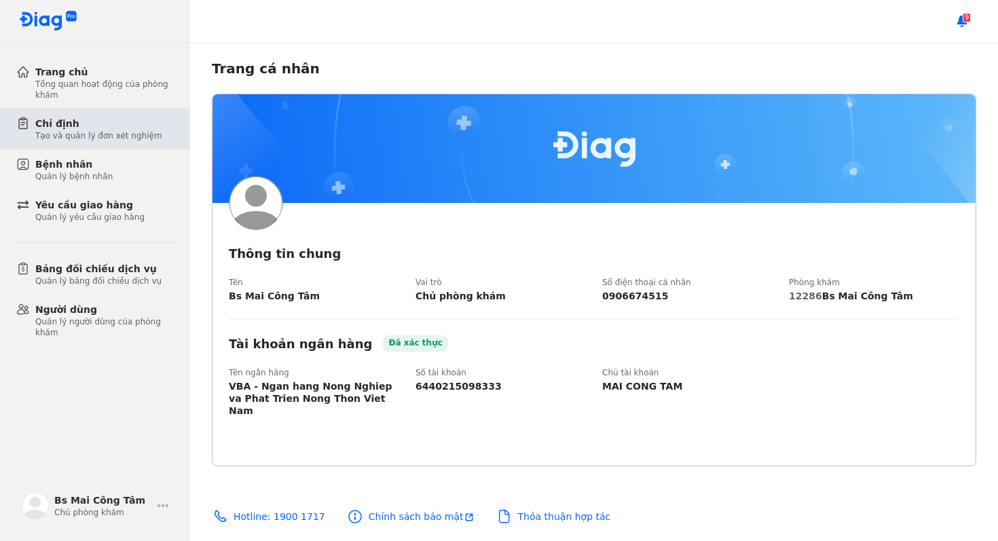
click at [123, 143] on div "Chỉ định Tạo và quản lý đơn xét nghiệm" at bounding box center [103, 129] width 174 height 41
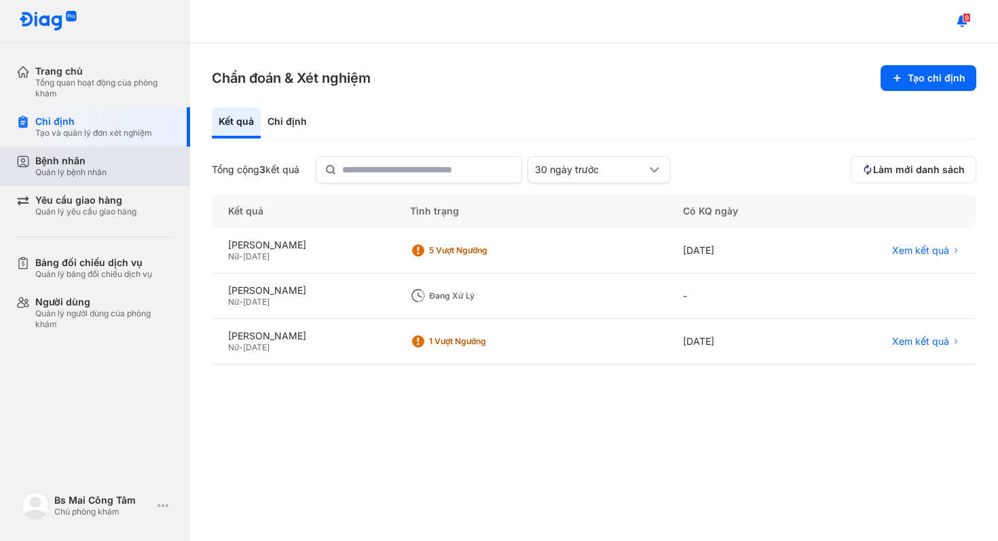
click at [125, 177] on div "Bệnh nhân Quản lý bệnh nhân" at bounding box center [104, 166] width 138 height 23
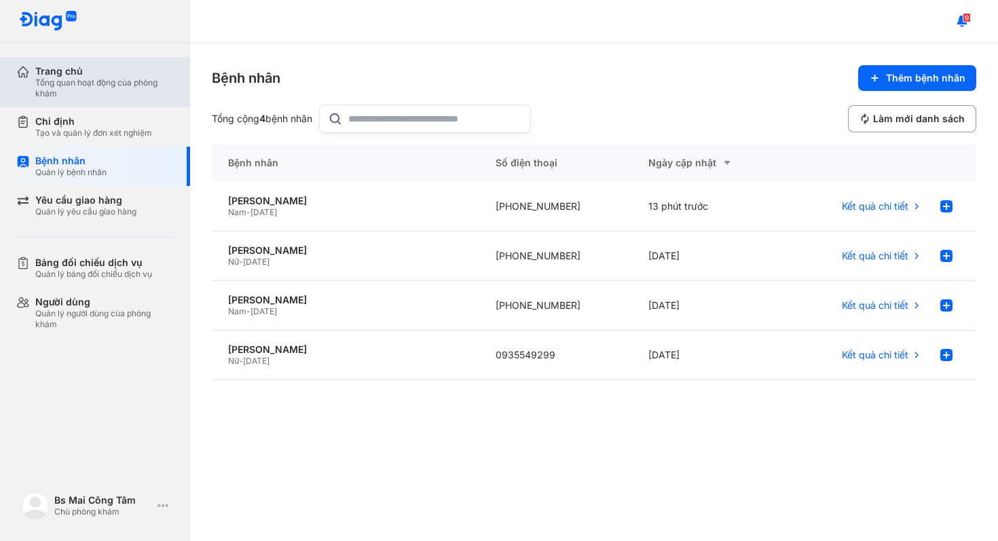
click at [121, 94] on div "Tổng quan hoạt động của phòng khám" at bounding box center [104, 88] width 138 height 22
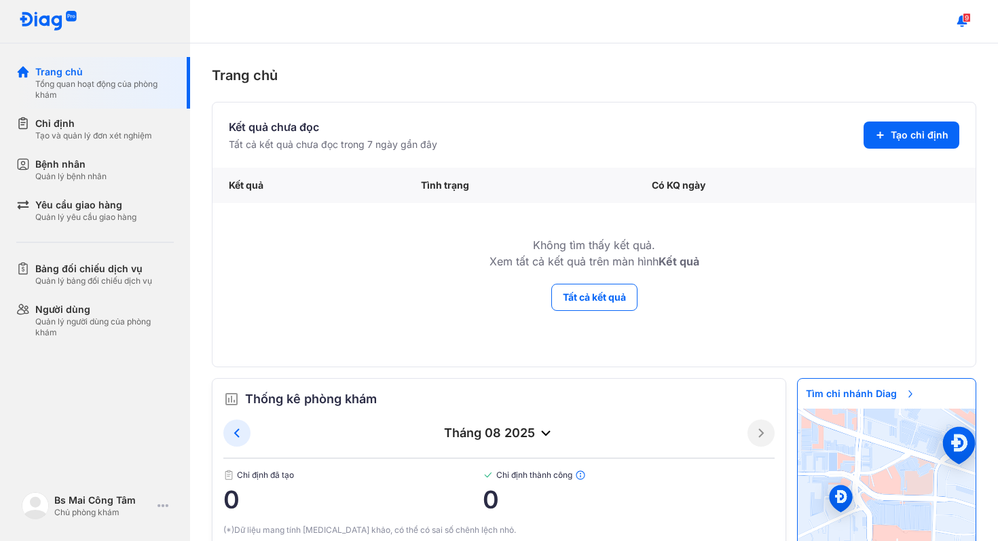
click at [49, 24] on img at bounding box center [48, 21] width 58 height 21
click at [59, 35] on div at bounding box center [95, 21] width 190 height 43
click at [35, 508] on img at bounding box center [35, 505] width 27 height 27
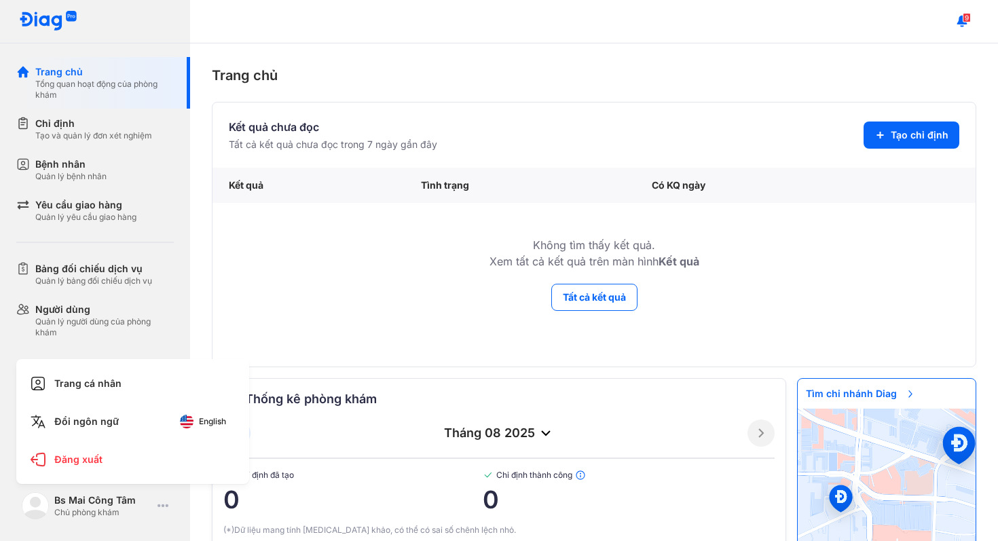
click at [325, 231] on td "Không tìm thấy kết quả. Xem tất cả kết quả trên màn hình Kết quả" at bounding box center [593, 243] width 763 height 80
